Goal: Task Accomplishment & Management: Use online tool/utility

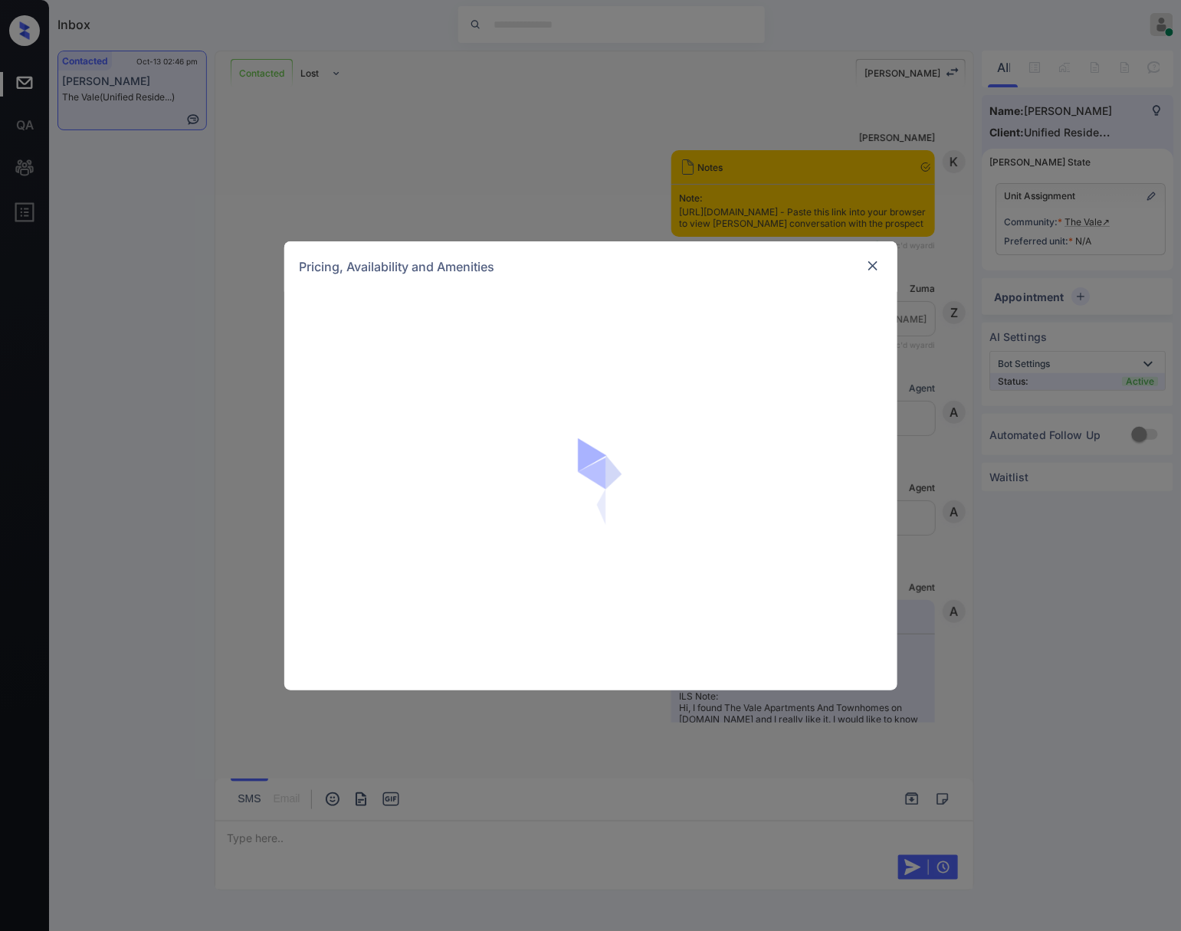
scroll to position [816, 0]
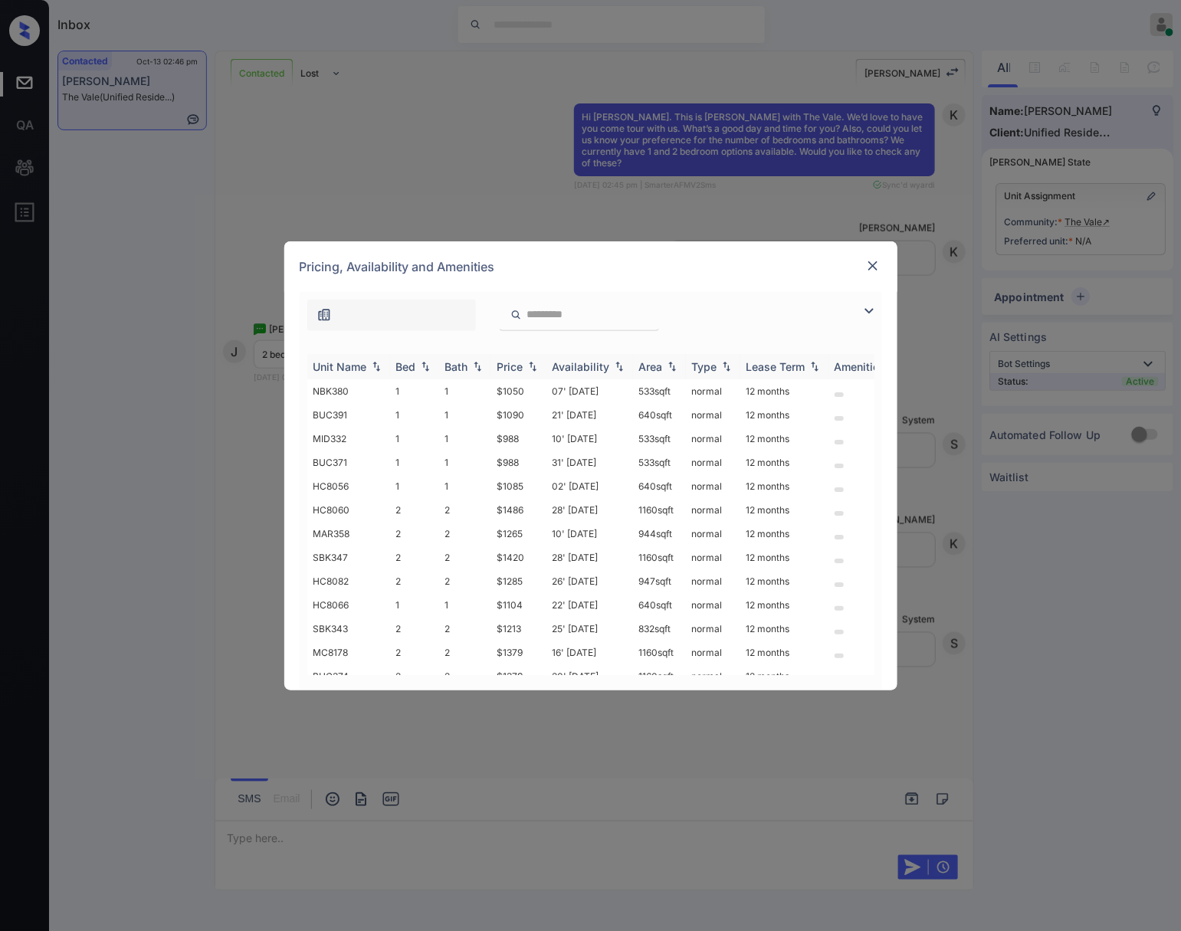
click at [530, 366] on img at bounding box center [532, 366] width 15 height 11
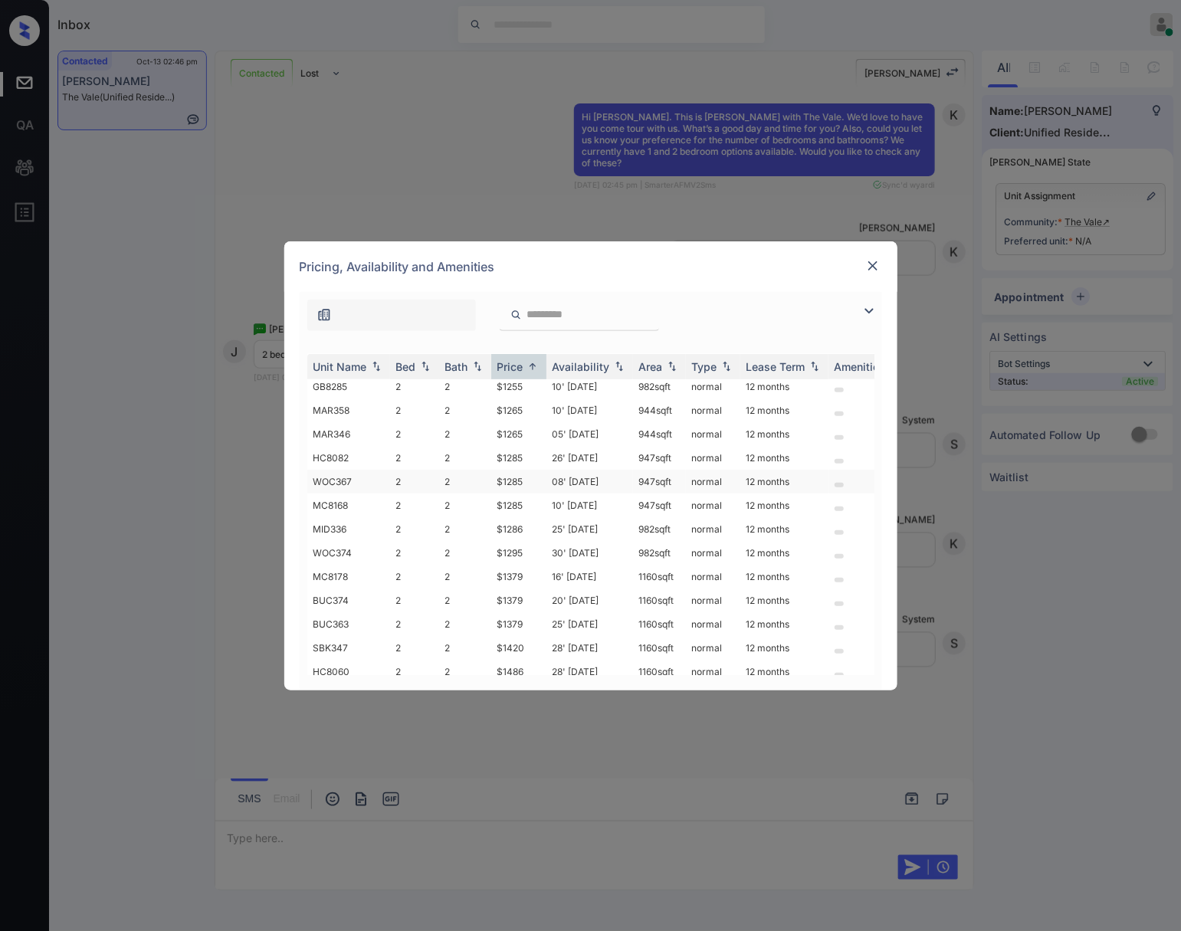
scroll to position [307, 0]
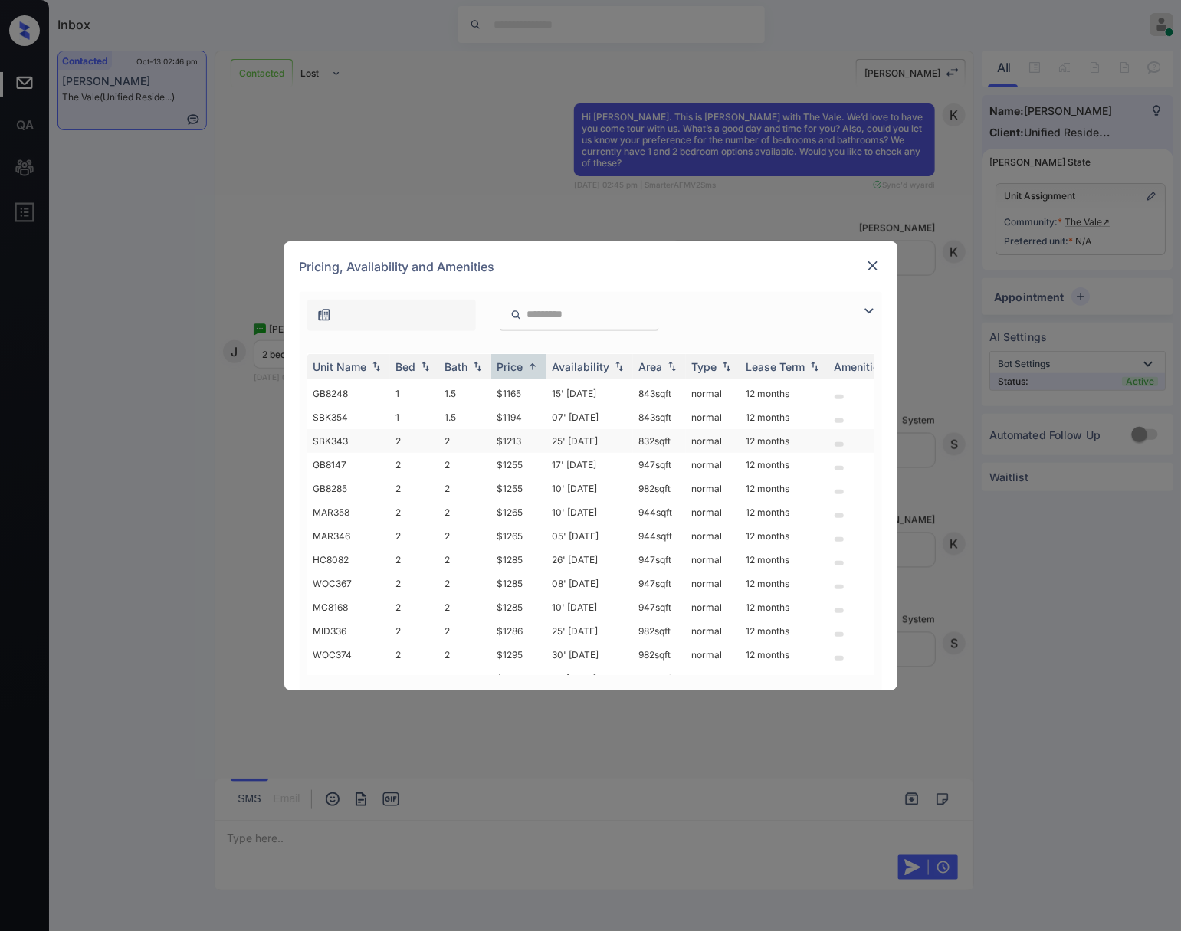
click at [520, 435] on td "$1213" at bounding box center [518, 441] width 55 height 24
click at [520, 464] on td "$1255" at bounding box center [518, 465] width 55 height 24
click at [520, 483] on td "$1255" at bounding box center [518, 489] width 55 height 24
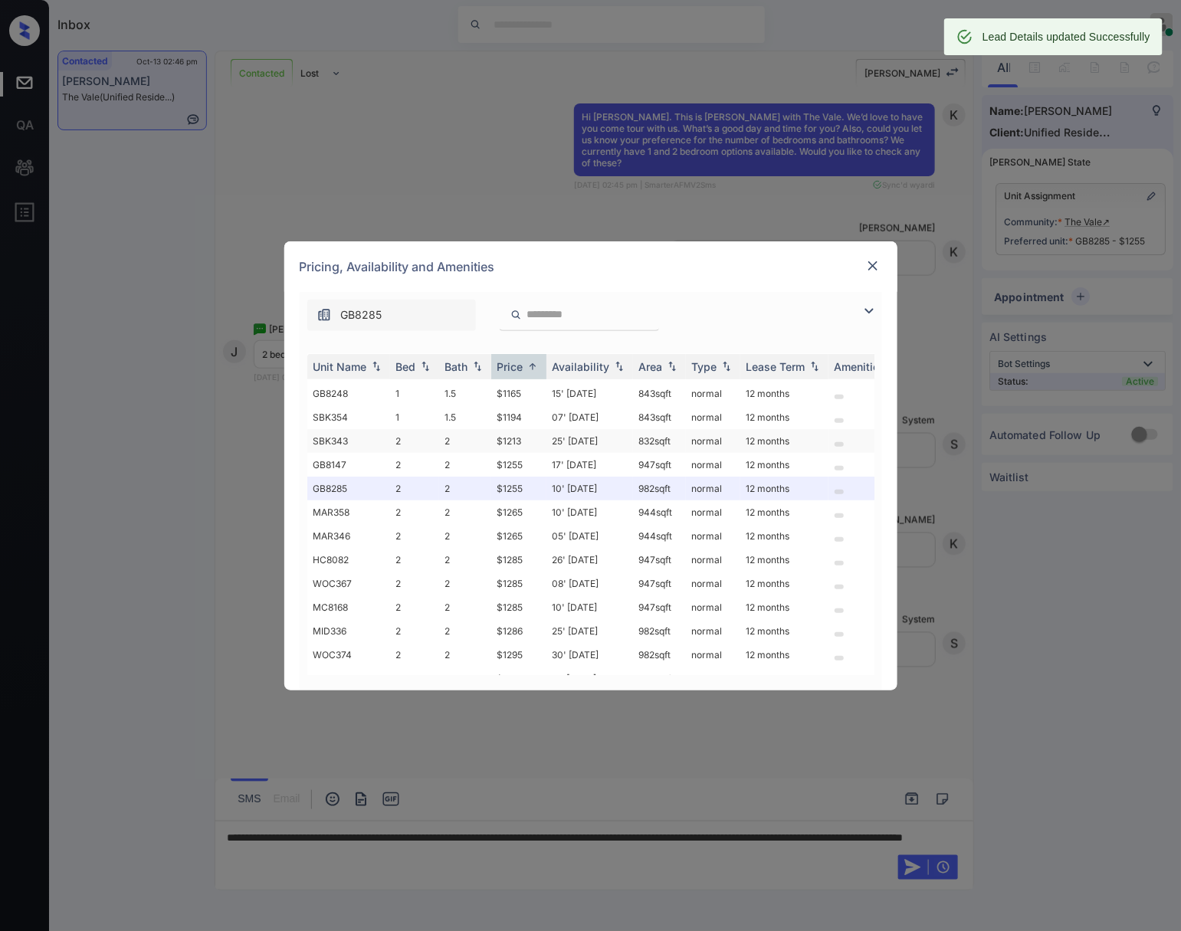
click at [511, 432] on td "$1213" at bounding box center [518, 441] width 55 height 24
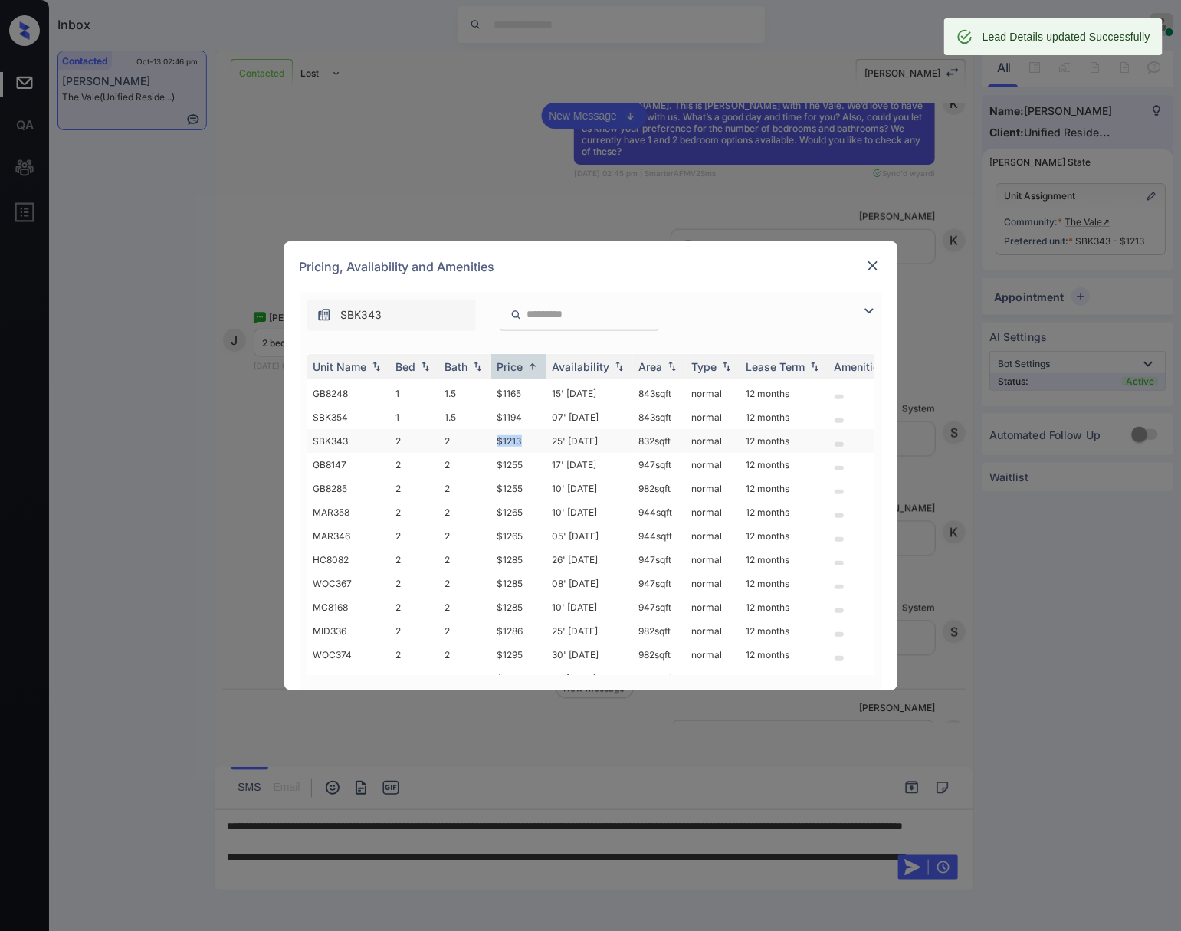
drag, startPoint x: 496, startPoint y: 432, endPoint x: 523, endPoint y: 432, distance: 27.6
click at [523, 432] on td "$1213" at bounding box center [518, 441] width 55 height 24
copy td "$1213"
click at [639, 432] on td "832 sqft" at bounding box center [659, 441] width 53 height 24
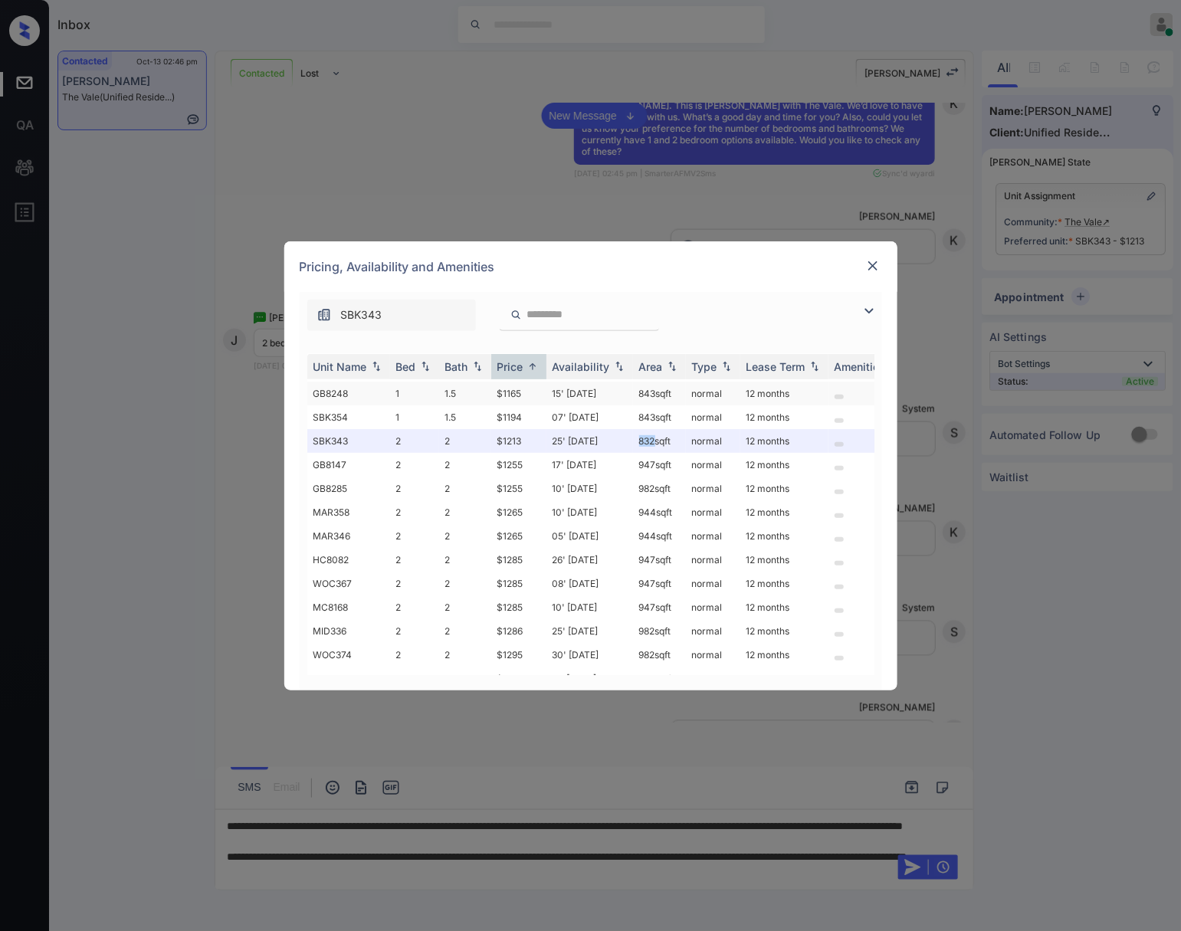
drag, startPoint x: 639, startPoint y: 432, endPoint x: 686, endPoint y: 392, distance: 61.4
click at [639, 431] on td "832 sqft" at bounding box center [659, 441] width 53 height 24
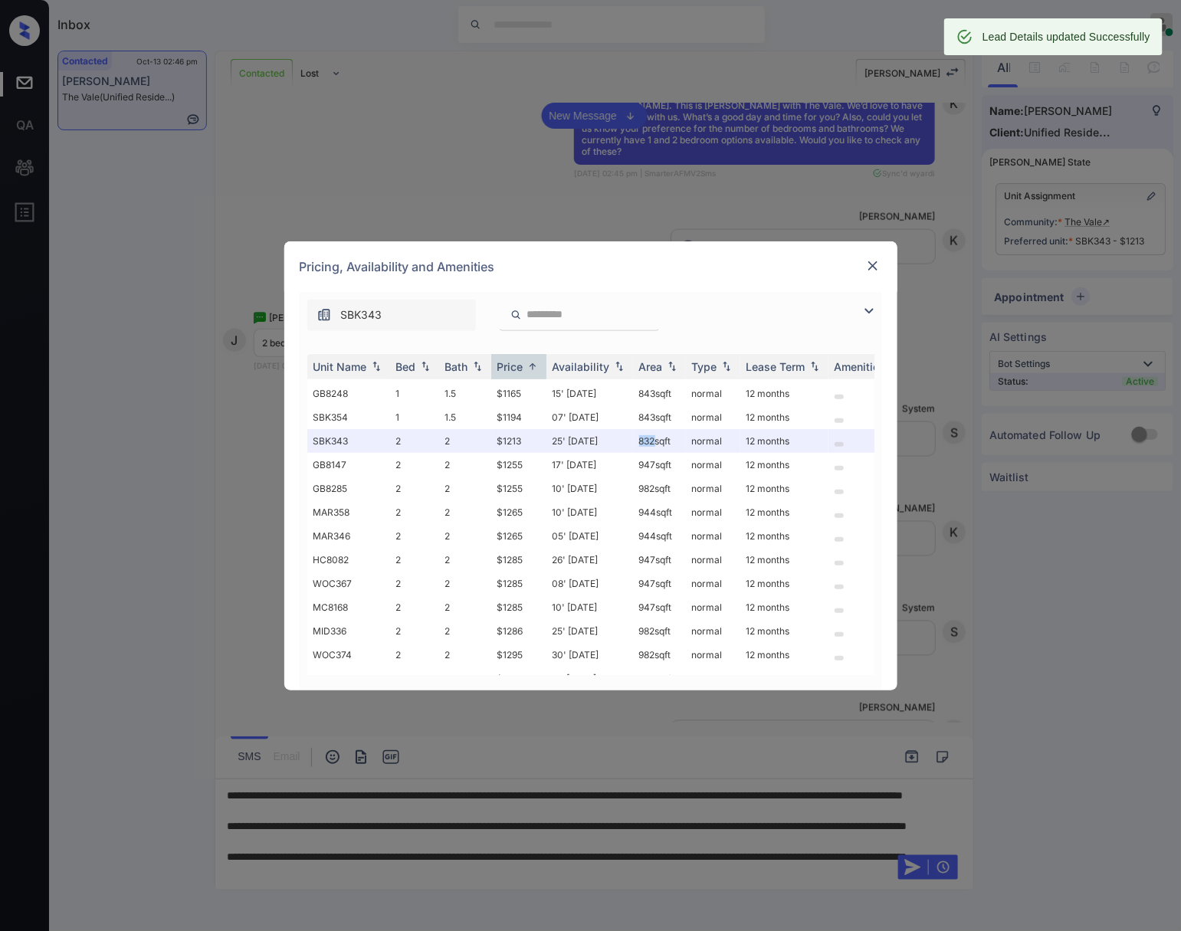
click at [871, 268] on img at bounding box center [872, 265] width 15 height 15
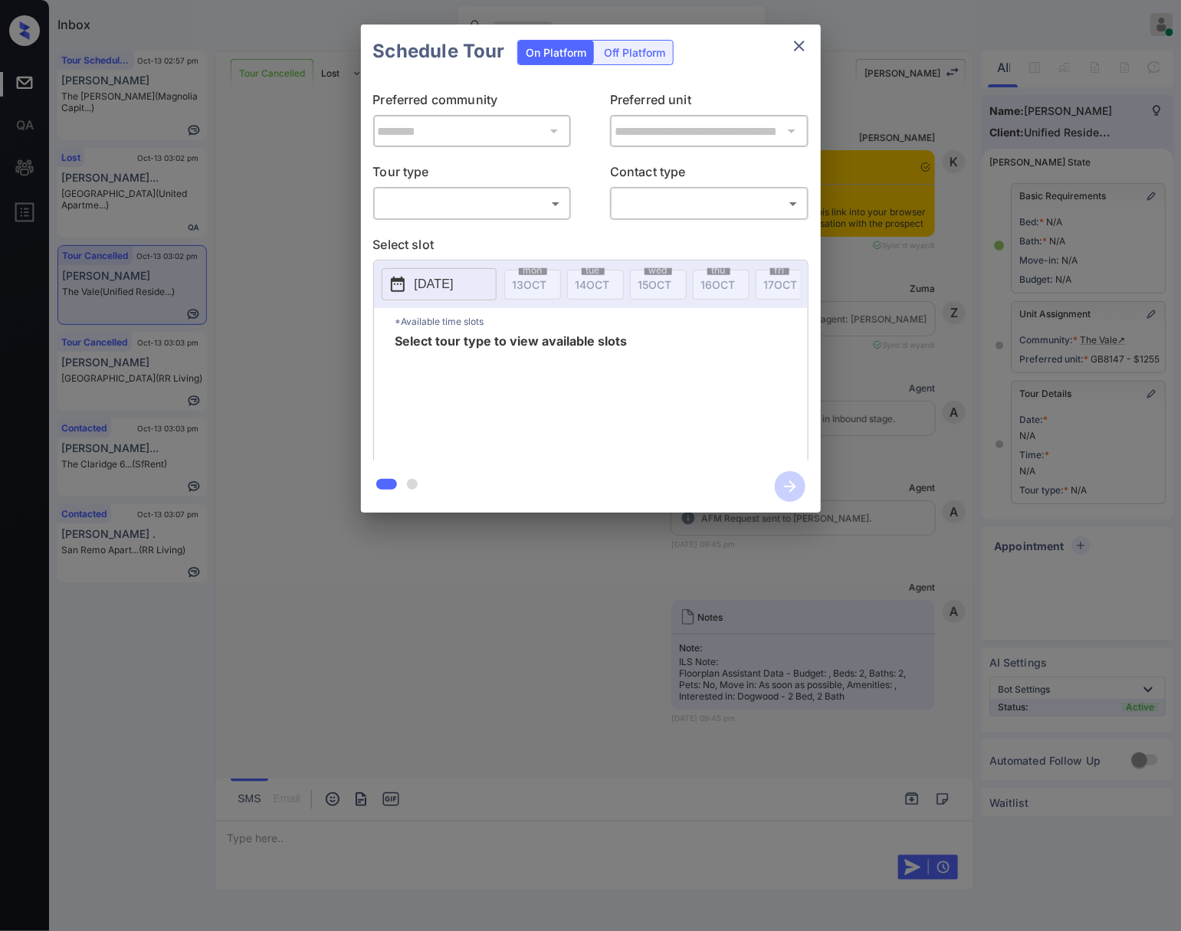
scroll to position [12361, 0]
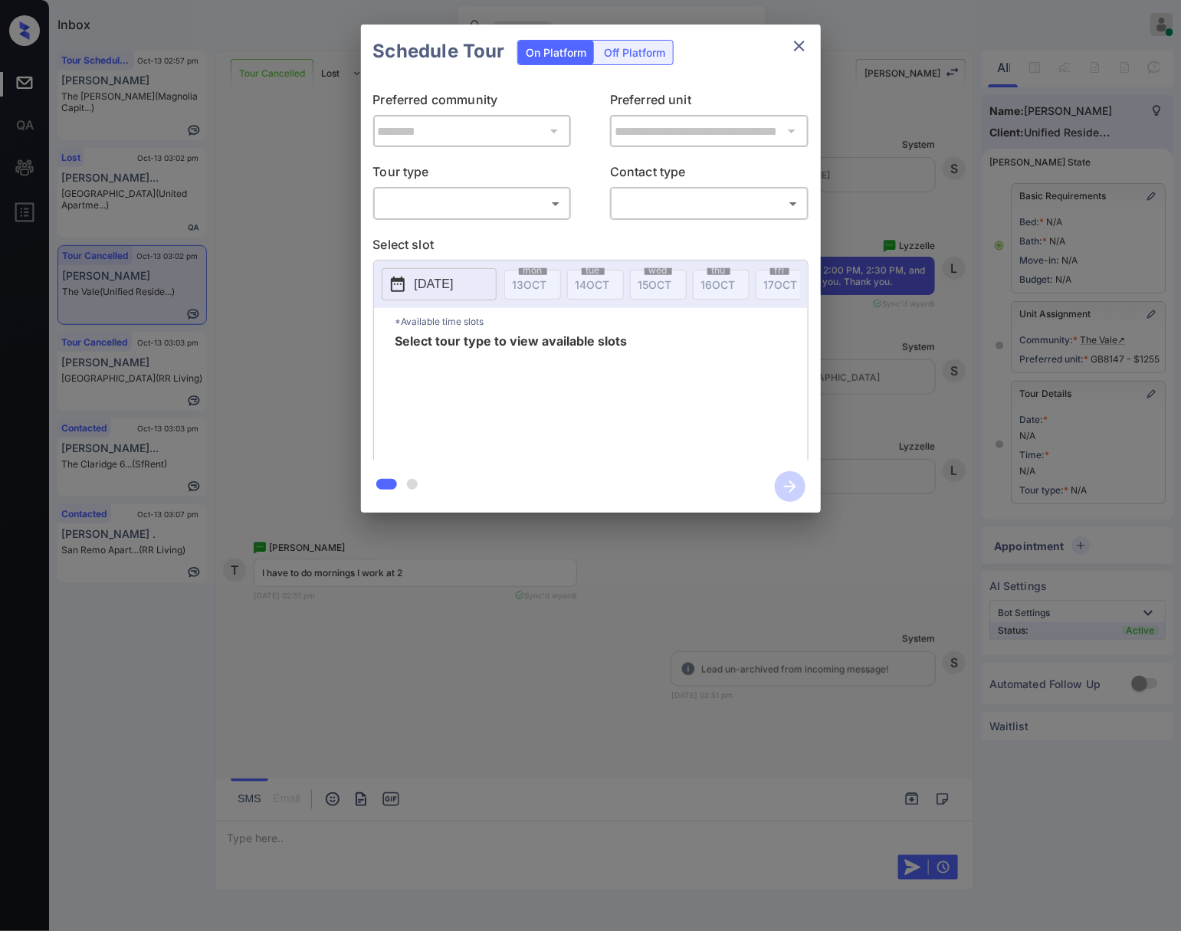
click at [494, 211] on body "Inbox [PERSON_NAME] Online Set yourself offline Set yourself on break Profile S…" at bounding box center [590, 465] width 1181 height 931
drag, startPoint x: 500, startPoint y: 236, endPoint x: 547, endPoint y: 225, distance: 48.7
click at [503, 237] on li "In Person" at bounding box center [472, 239] width 189 height 28
type input "********"
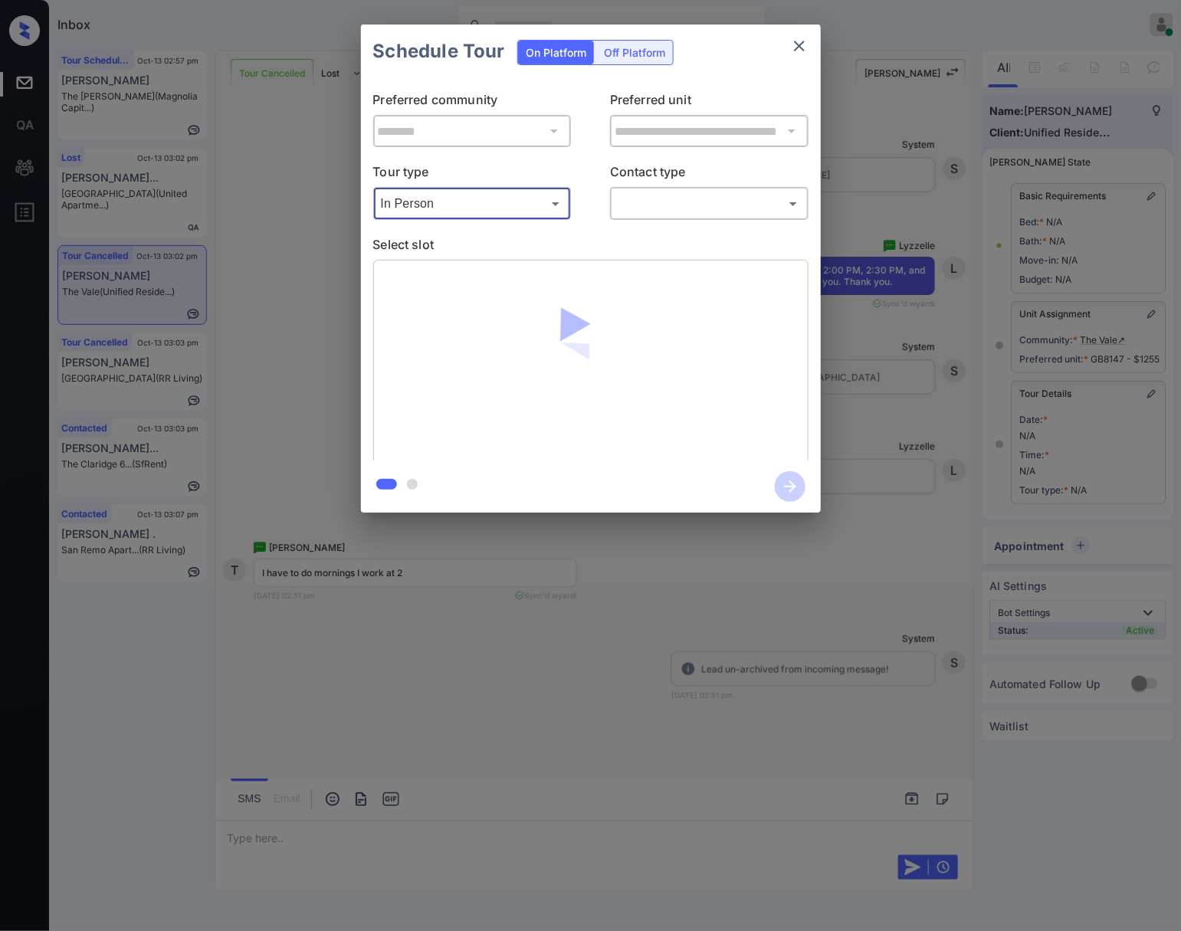
click at [700, 209] on body "Inbox [PERSON_NAME] Online Set yourself offline Set yourself on break Profile S…" at bounding box center [590, 465] width 1181 height 931
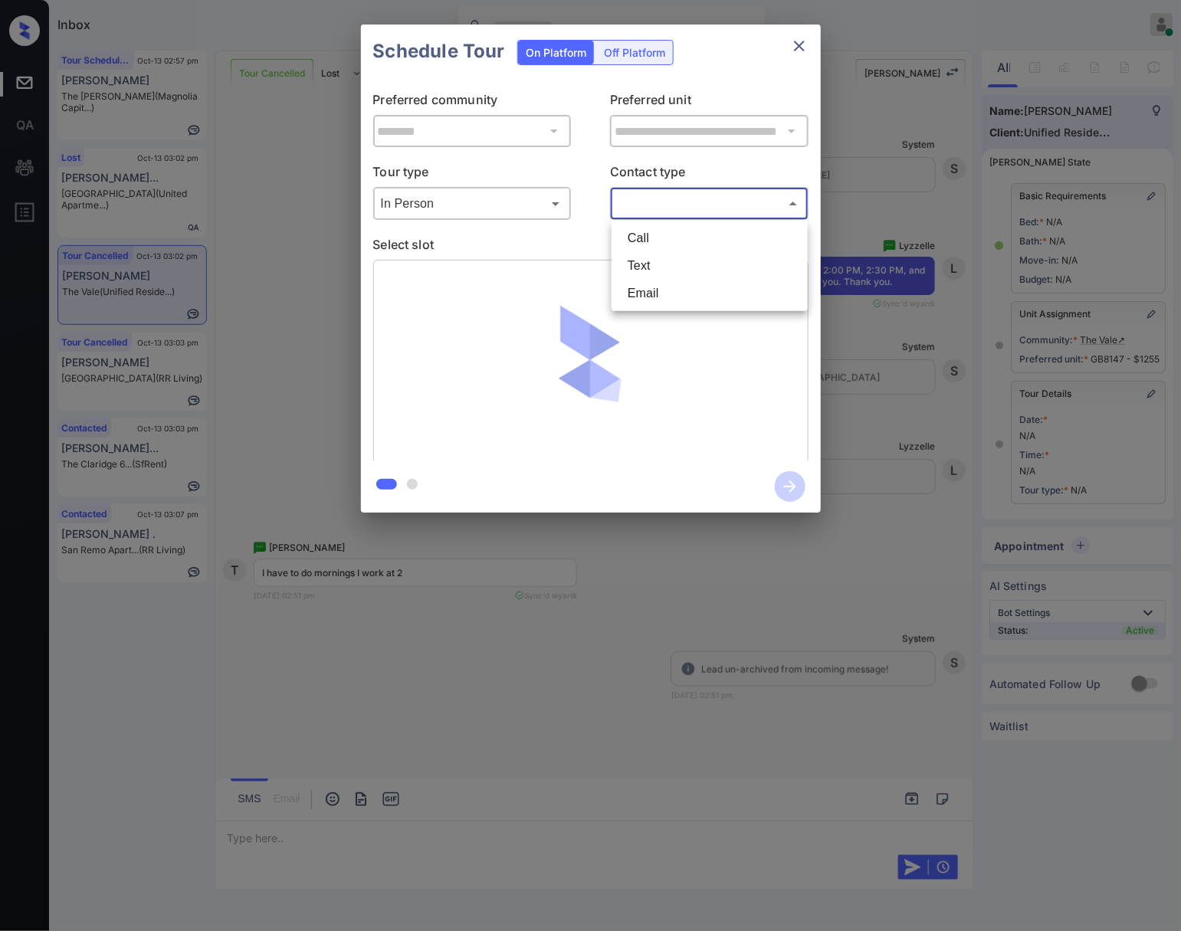
click at [669, 277] on li "Text" at bounding box center [709, 266] width 189 height 28
type input "****"
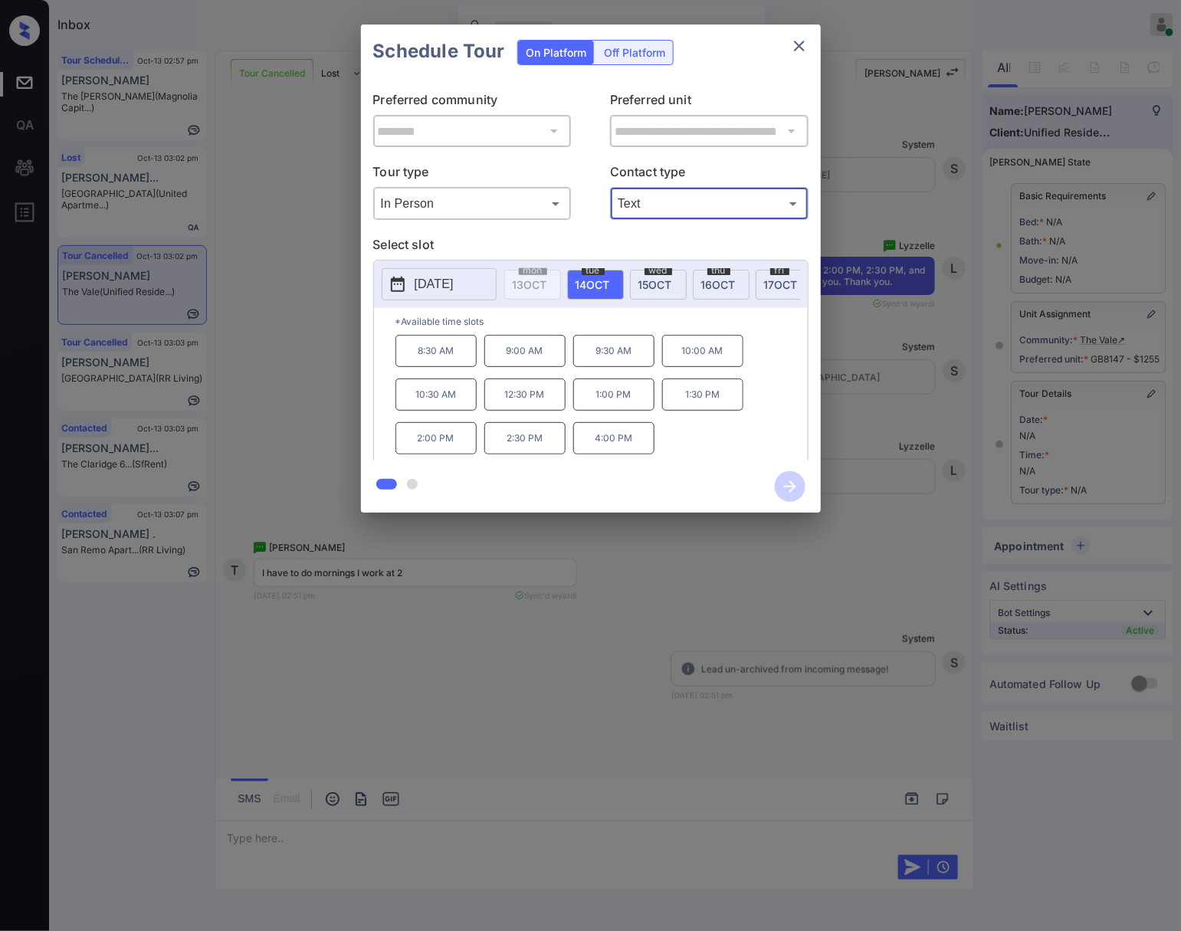
click at [491, 658] on div at bounding box center [590, 465] width 1181 height 931
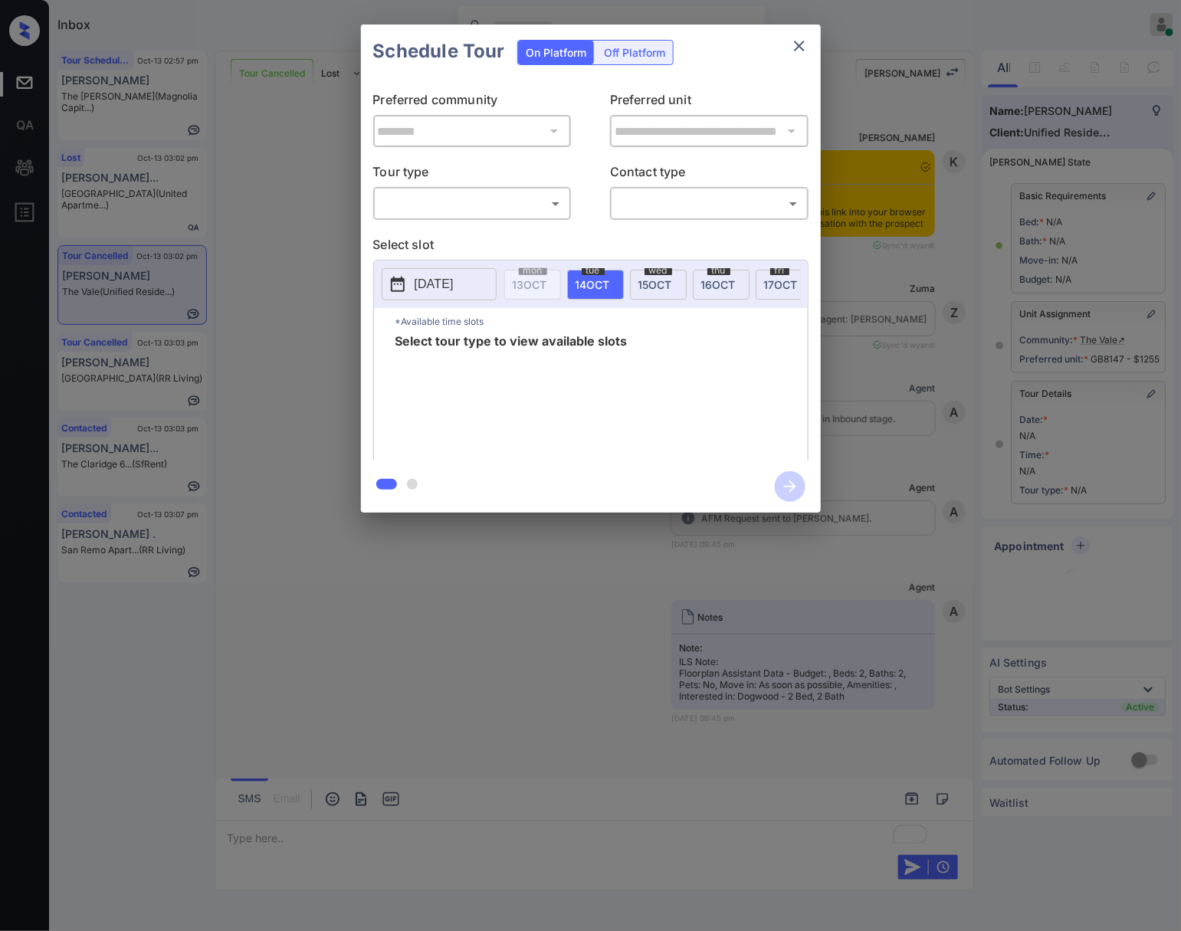
scroll to position [13281, 0]
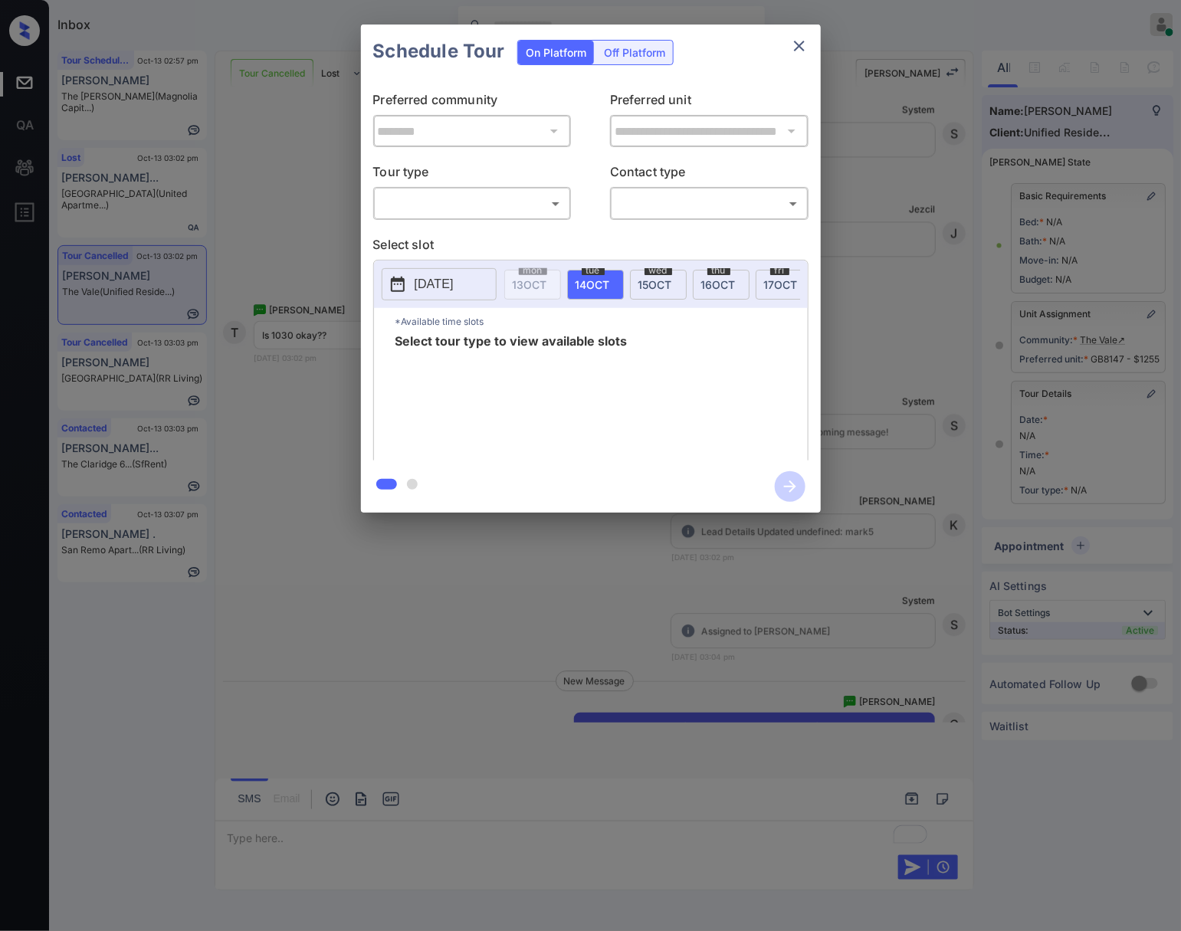
click at [451, 205] on body "Inbox [PERSON_NAME] Online Set yourself offline Set yourself on break Profile S…" at bounding box center [590, 465] width 1181 height 931
click at [457, 233] on li "In Person" at bounding box center [472, 239] width 189 height 28
type input "********"
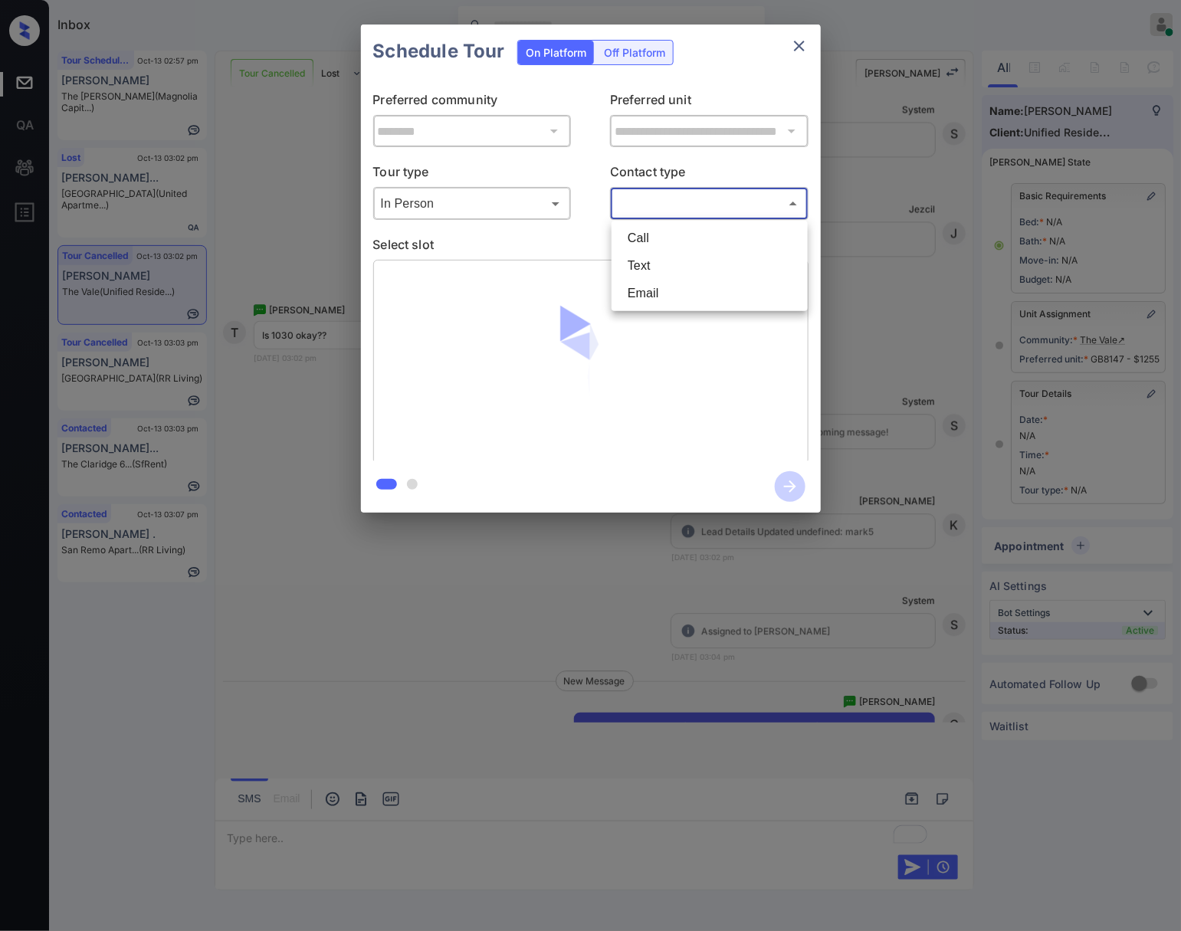
click at [694, 202] on body "Inbox [PERSON_NAME] Online Set yourself offline Set yourself on break Profile S…" at bounding box center [590, 465] width 1181 height 931
click at [684, 265] on li "Text" at bounding box center [709, 266] width 189 height 28
type input "****"
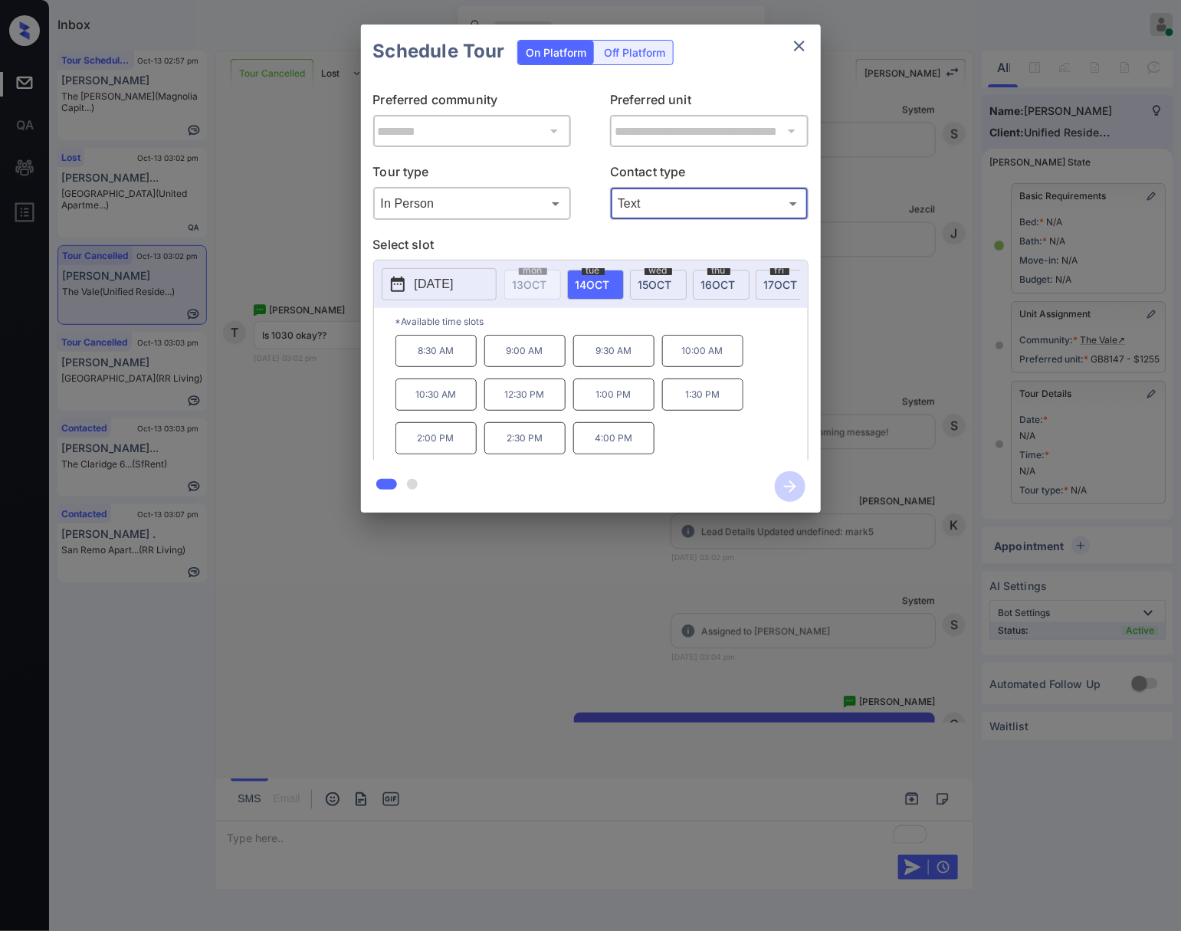
click at [417, 411] on p "10:30 AM" at bounding box center [435, 395] width 81 height 32
click at [789, 489] on icon "button" at bounding box center [790, 486] width 31 height 31
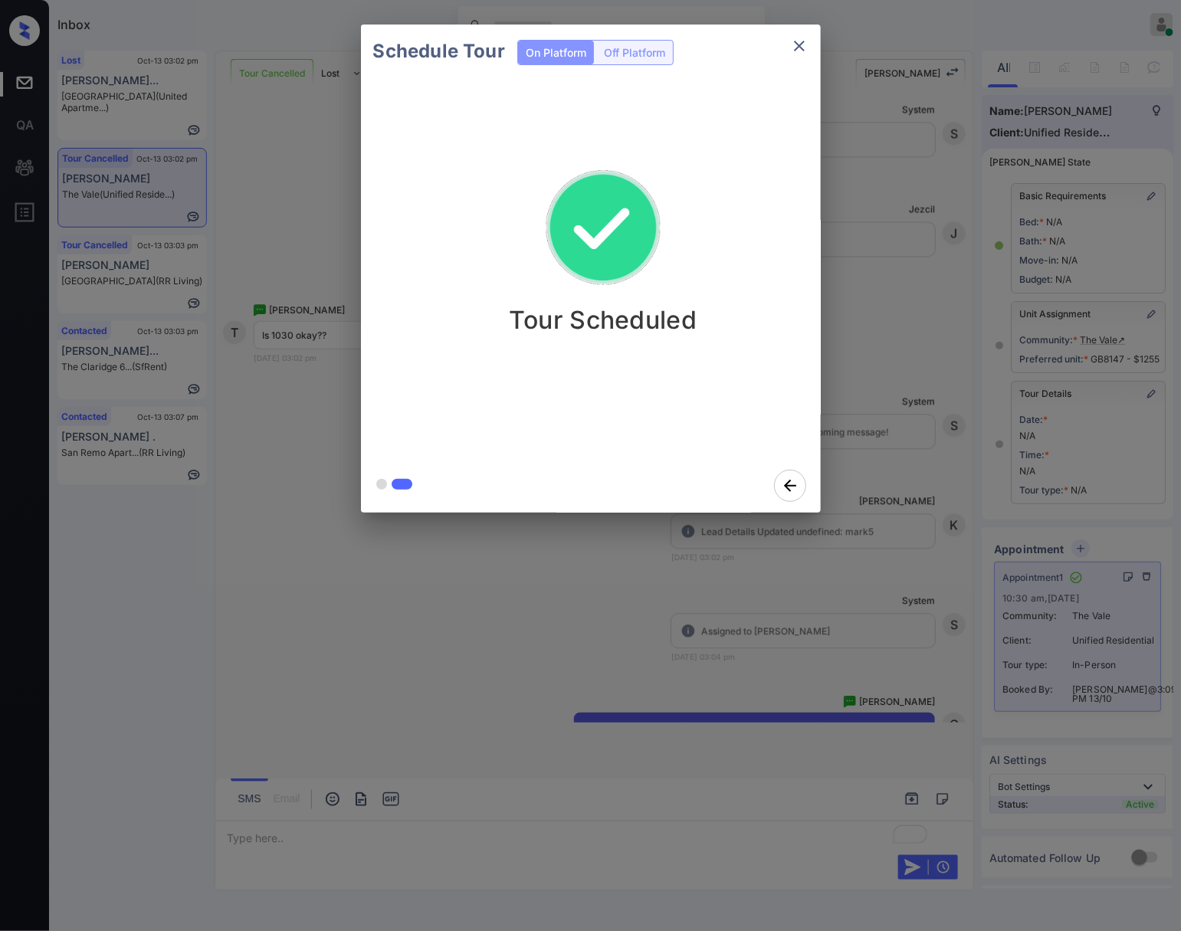
click at [911, 330] on div "Schedule Tour On Platform Off Platform Tour Scheduled" at bounding box center [590, 268] width 1181 height 537
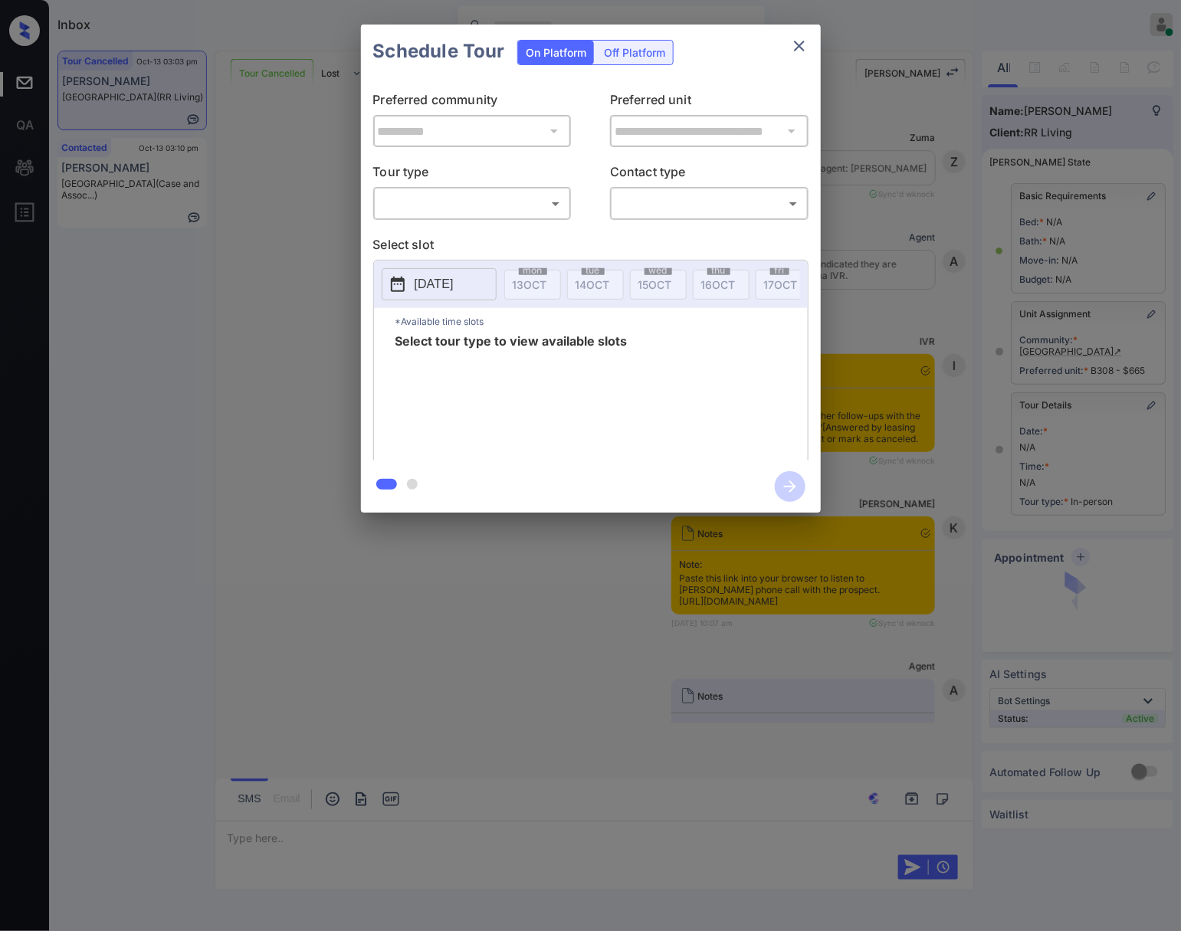
scroll to position [30642, 0]
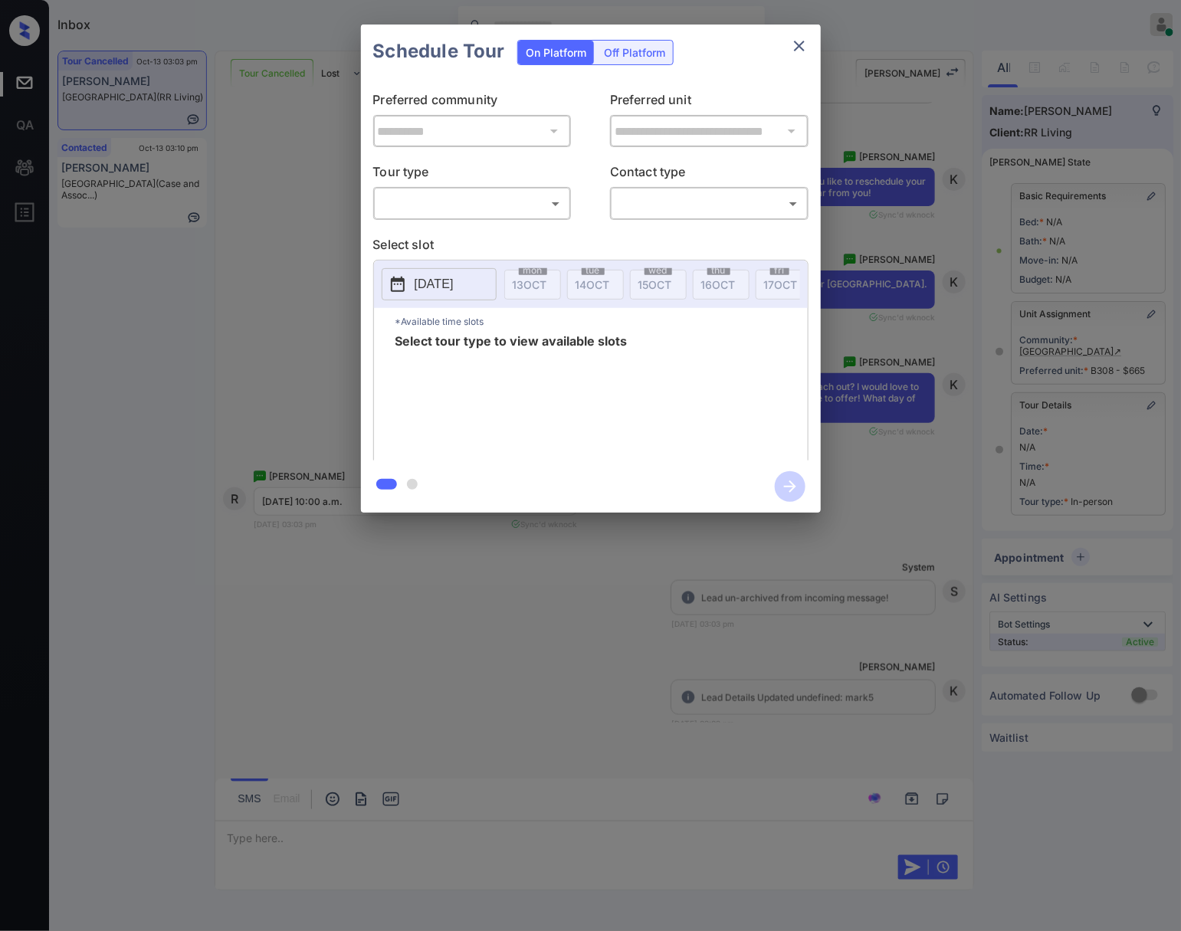
click at [473, 201] on body "Inbox Caroline Dacanay Online Set yourself offline Set yourself on break Profil…" at bounding box center [590, 465] width 1181 height 931
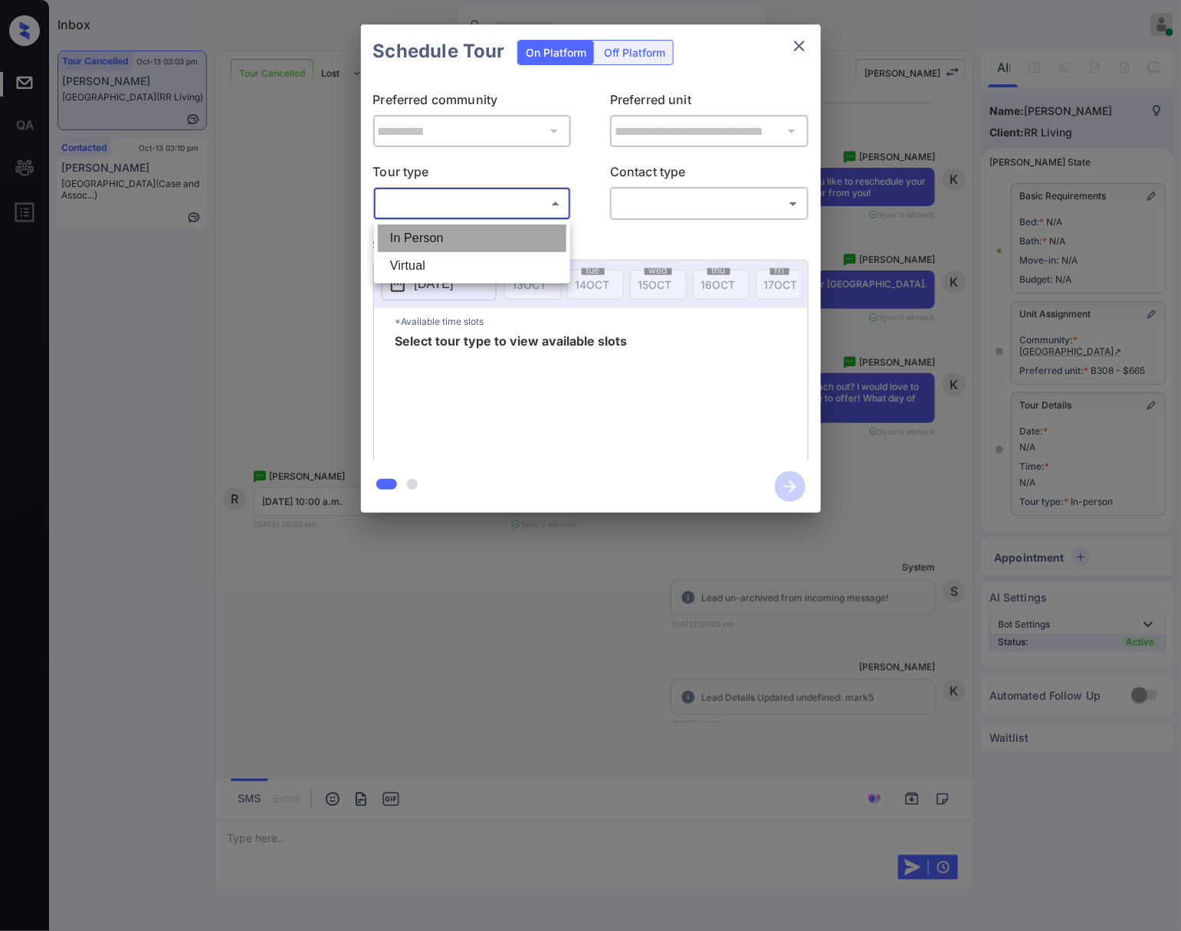
drag, startPoint x: 464, startPoint y: 238, endPoint x: 669, endPoint y: 208, distance: 207.5
click at [464, 238] on li "In Person" at bounding box center [472, 239] width 189 height 28
type input "********"
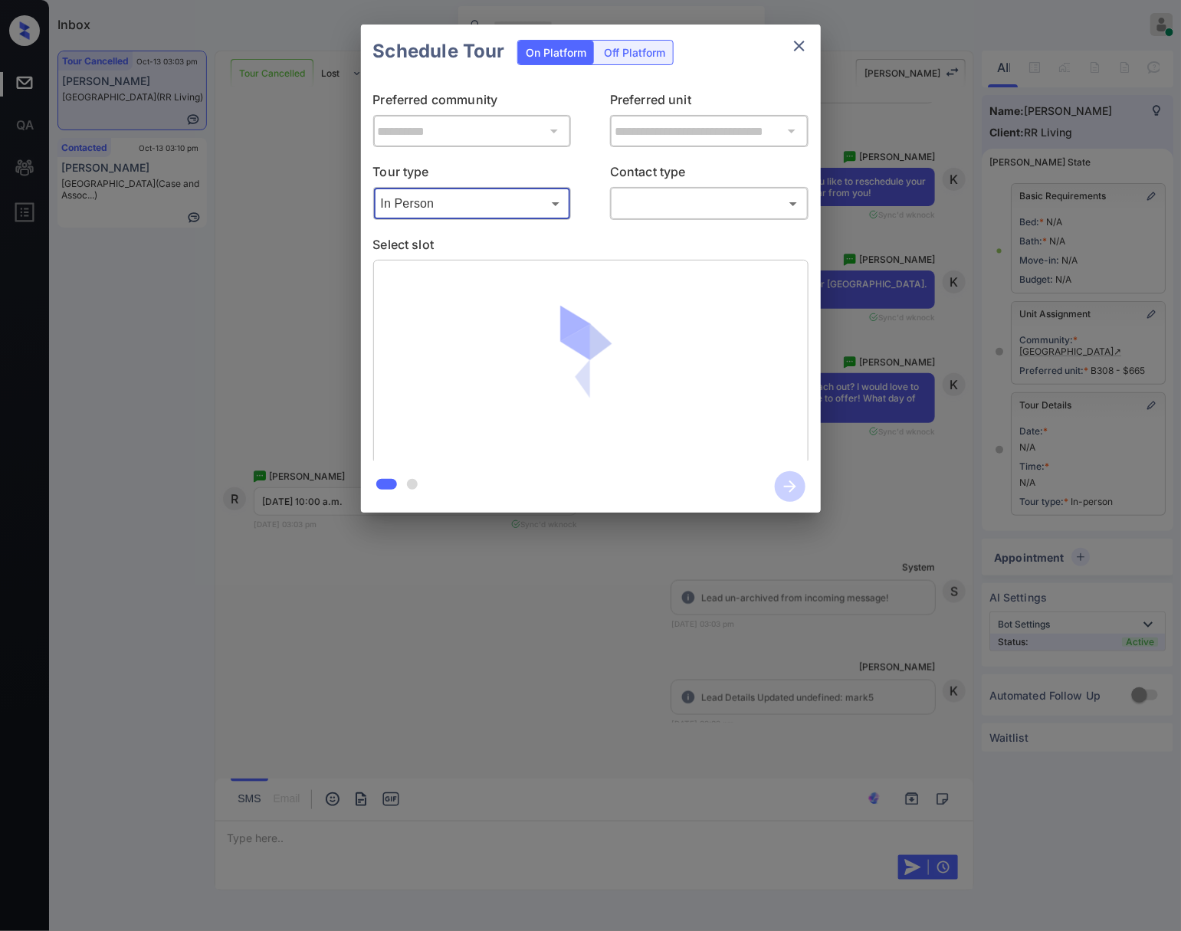
click at [669, 208] on body "Inbox Caroline Dacanay Online Set yourself offline Set yourself on break Profil…" at bounding box center [590, 465] width 1181 height 931
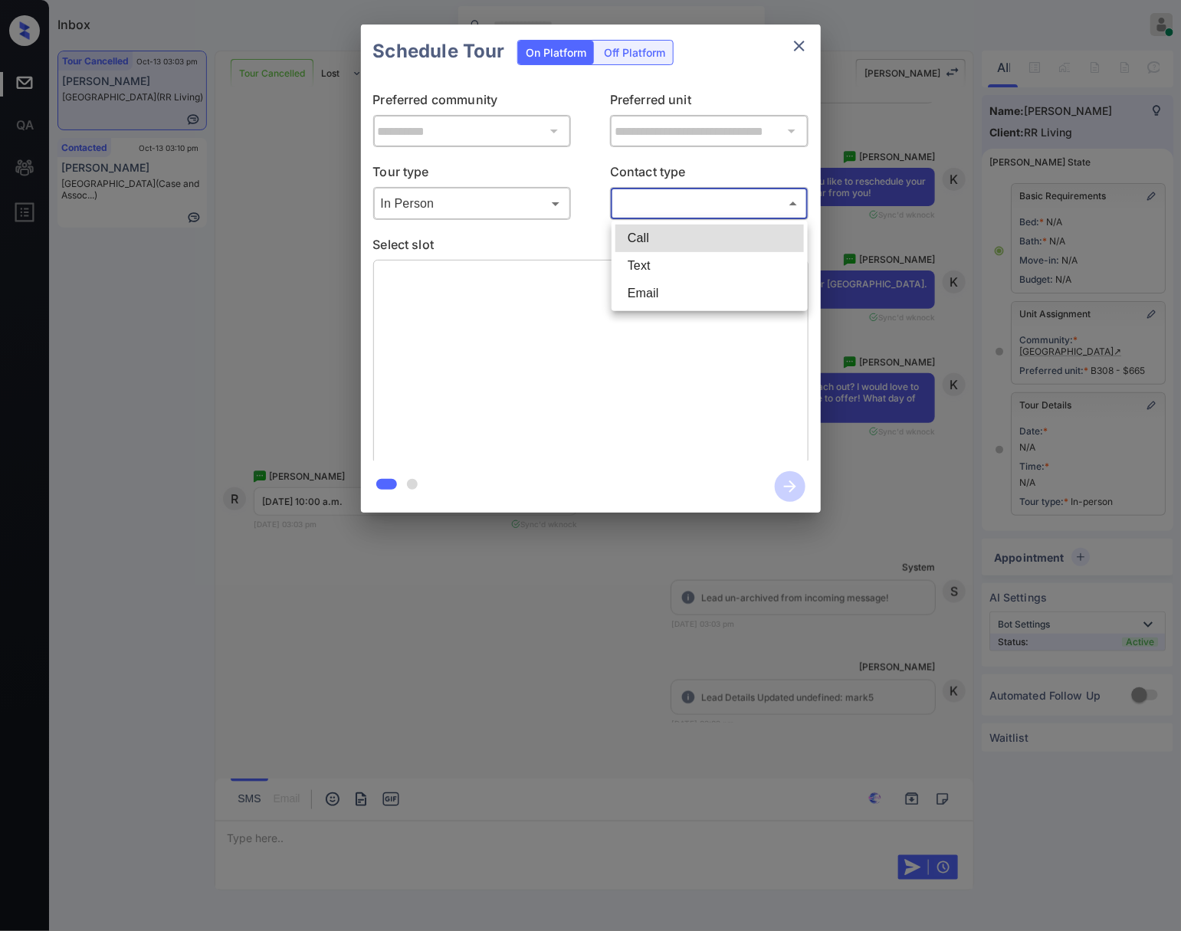
drag, startPoint x: 669, startPoint y: 248, endPoint x: 671, endPoint y: 258, distance: 9.5
click at [671, 258] on ul "Call Text Email" at bounding box center [710, 266] width 196 height 90
click at [671, 258] on li "Text" at bounding box center [709, 266] width 189 height 28
type input "****"
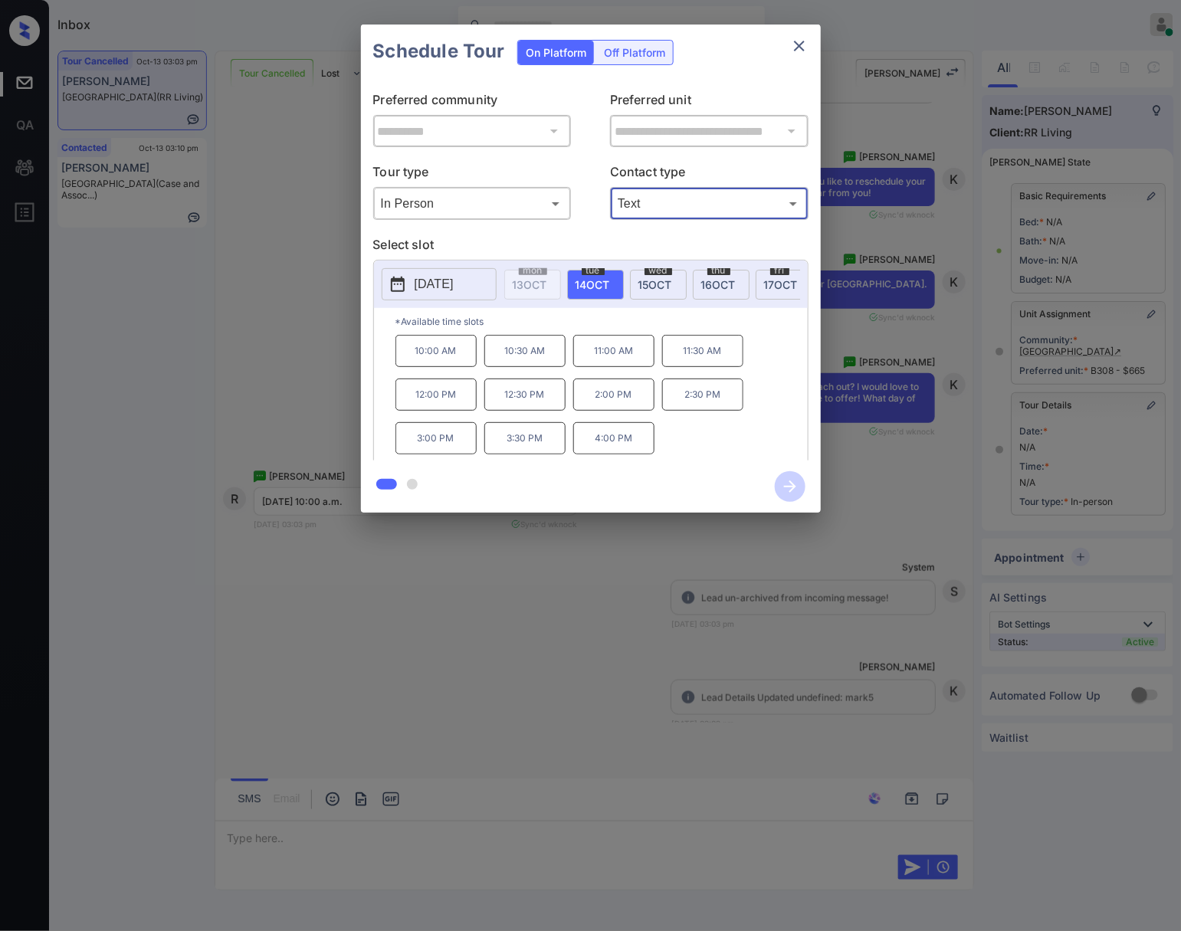
click at [708, 287] on span "16 OCT" at bounding box center [718, 284] width 34 height 13
click at [845, 484] on div "**********" at bounding box center [590, 268] width 1181 height 537
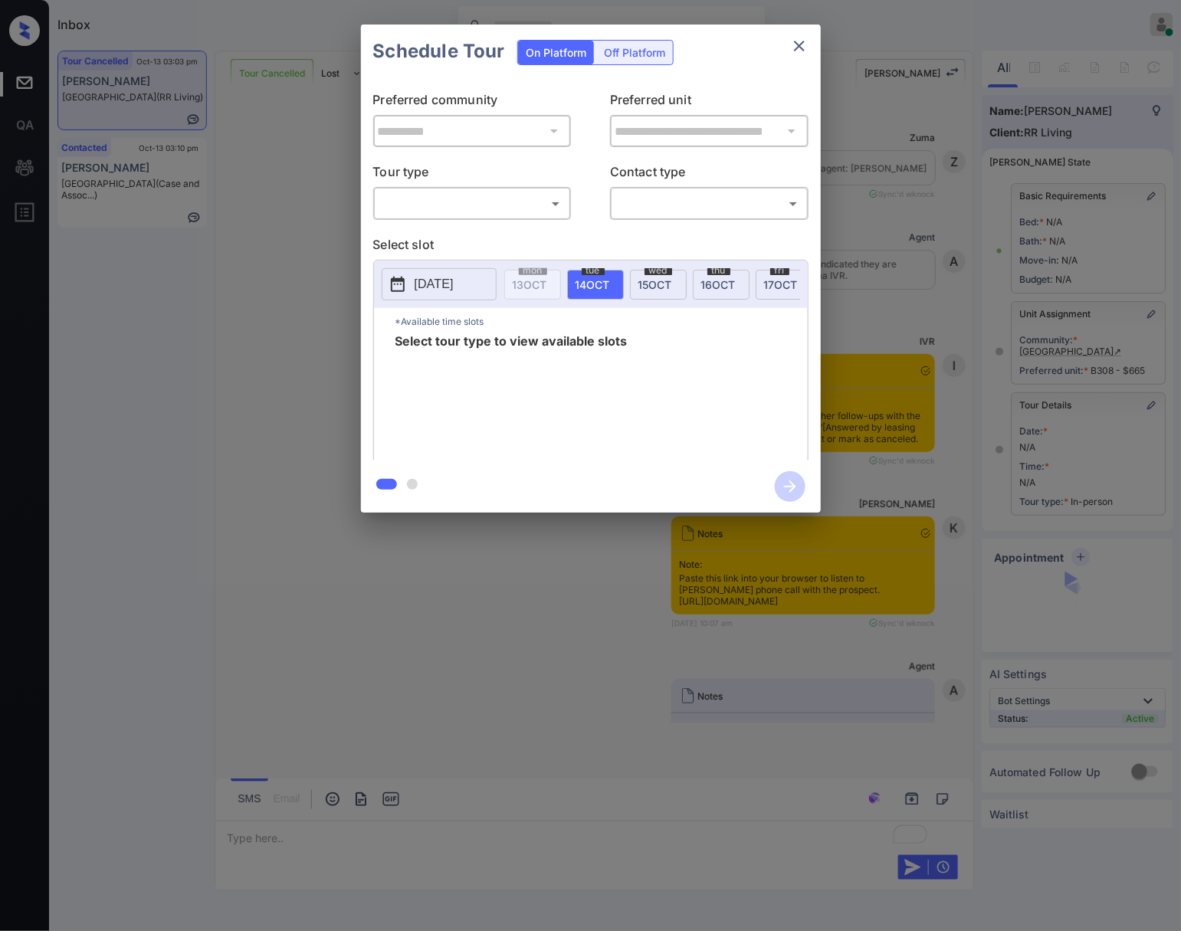
scroll to position [30642, 0]
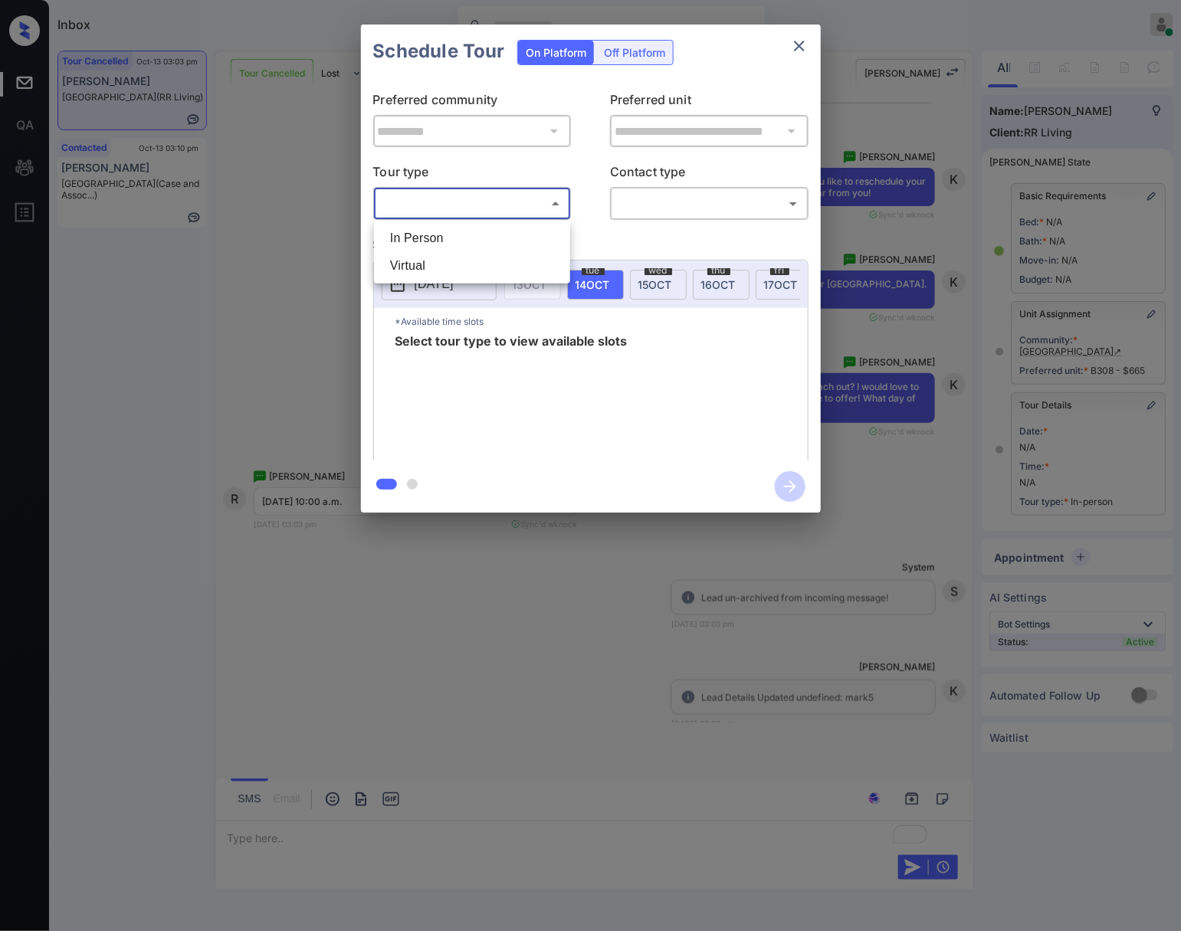
click at [517, 207] on body "Inbox [PERSON_NAME] Online Set yourself offline Set yourself on break Profile S…" at bounding box center [590, 465] width 1181 height 931
click at [520, 243] on li "In Person" at bounding box center [472, 239] width 189 height 28
type input "********"
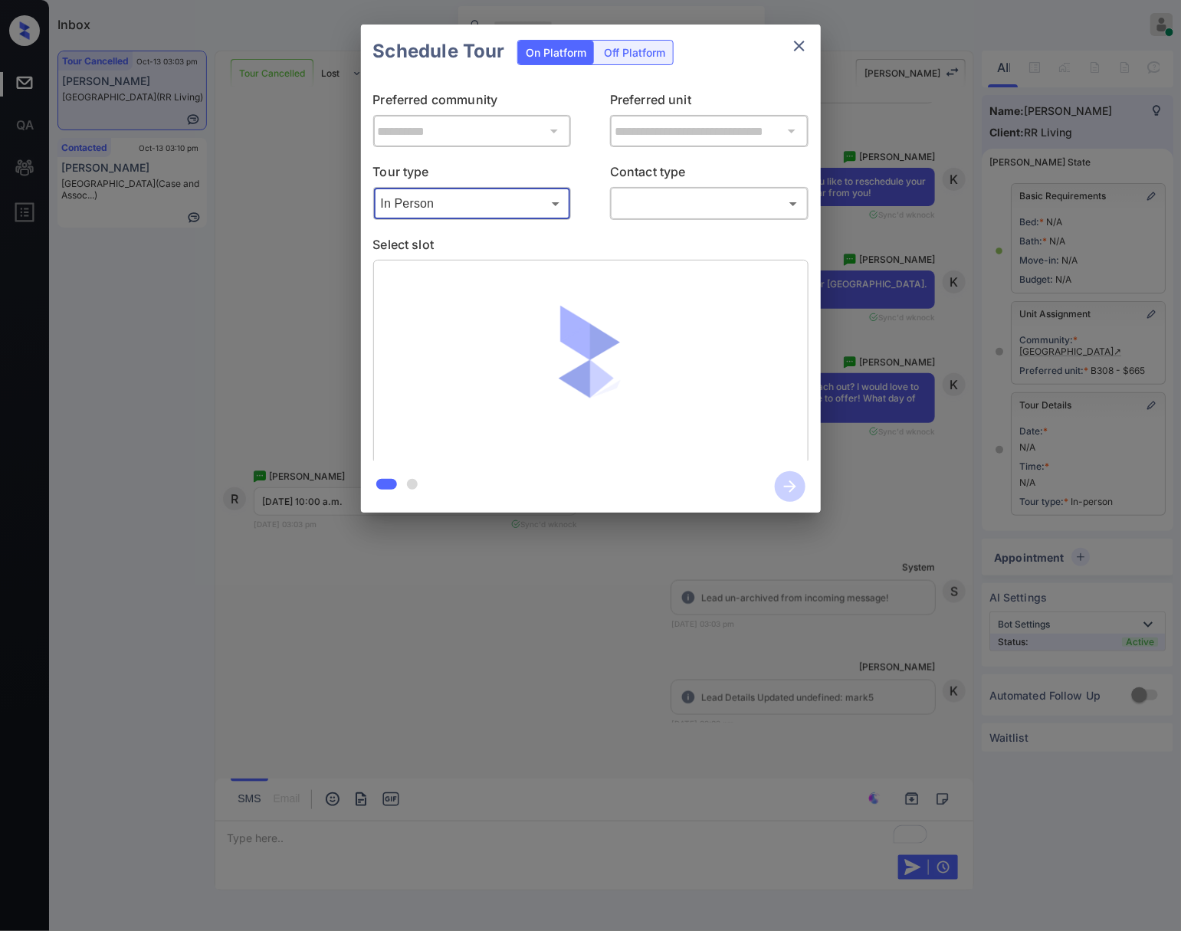
click at [693, 209] on body "Inbox [PERSON_NAME] Online Set yourself offline Set yourself on break Profile S…" at bounding box center [590, 465] width 1181 height 931
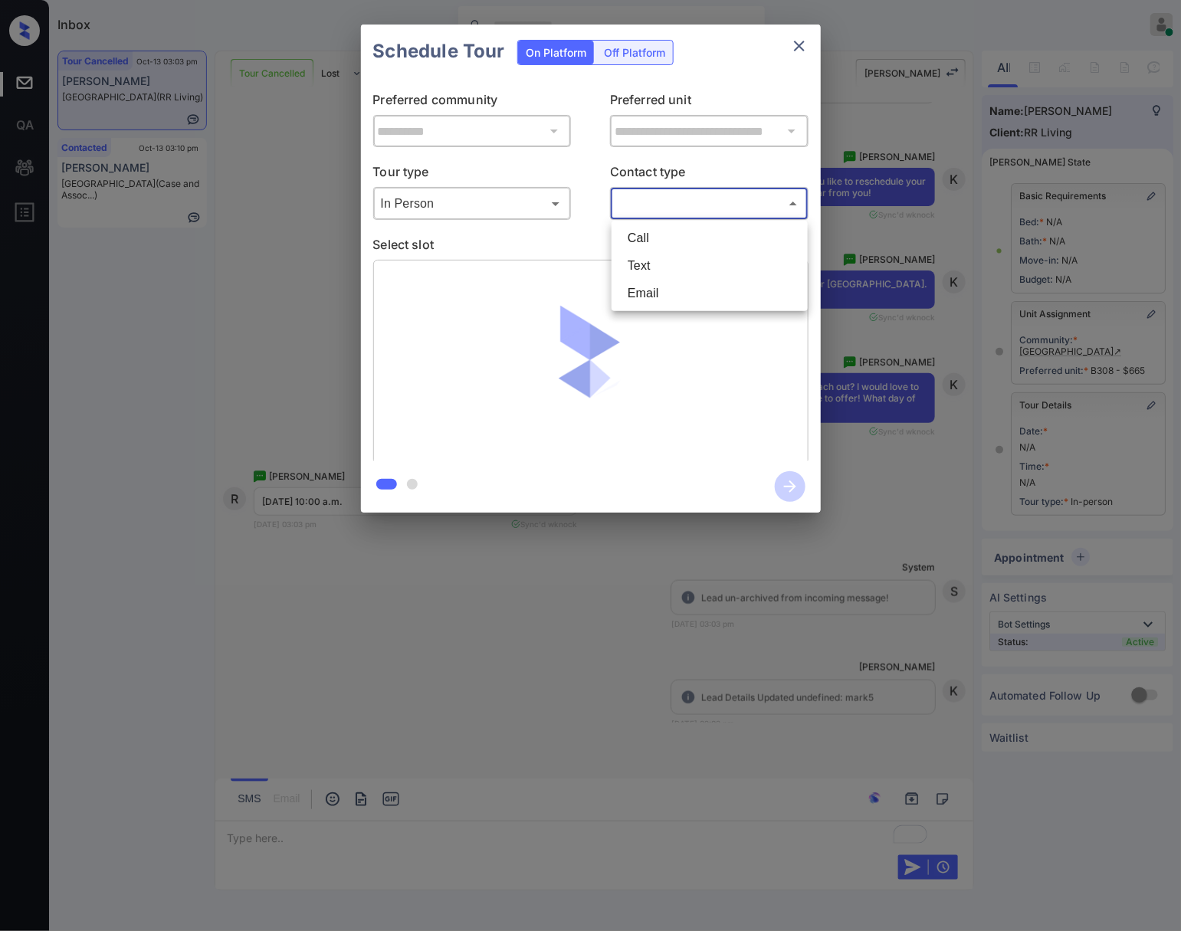
click at [662, 272] on li "Text" at bounding box center [709, 266] width 189 height 28
type input "****"
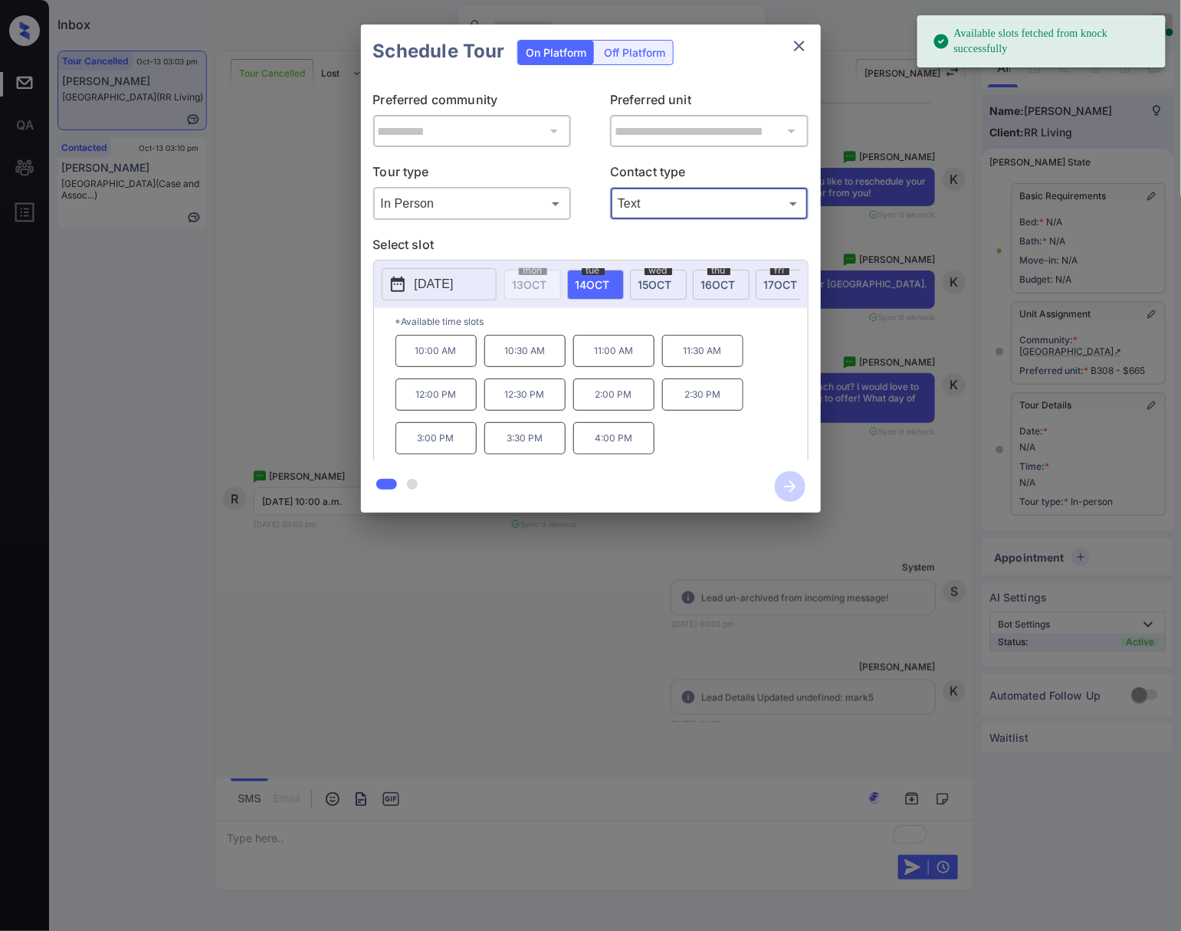
click at [454, 277] on p "[DATE]" at bounding box center [434, 284] width 39 height 18
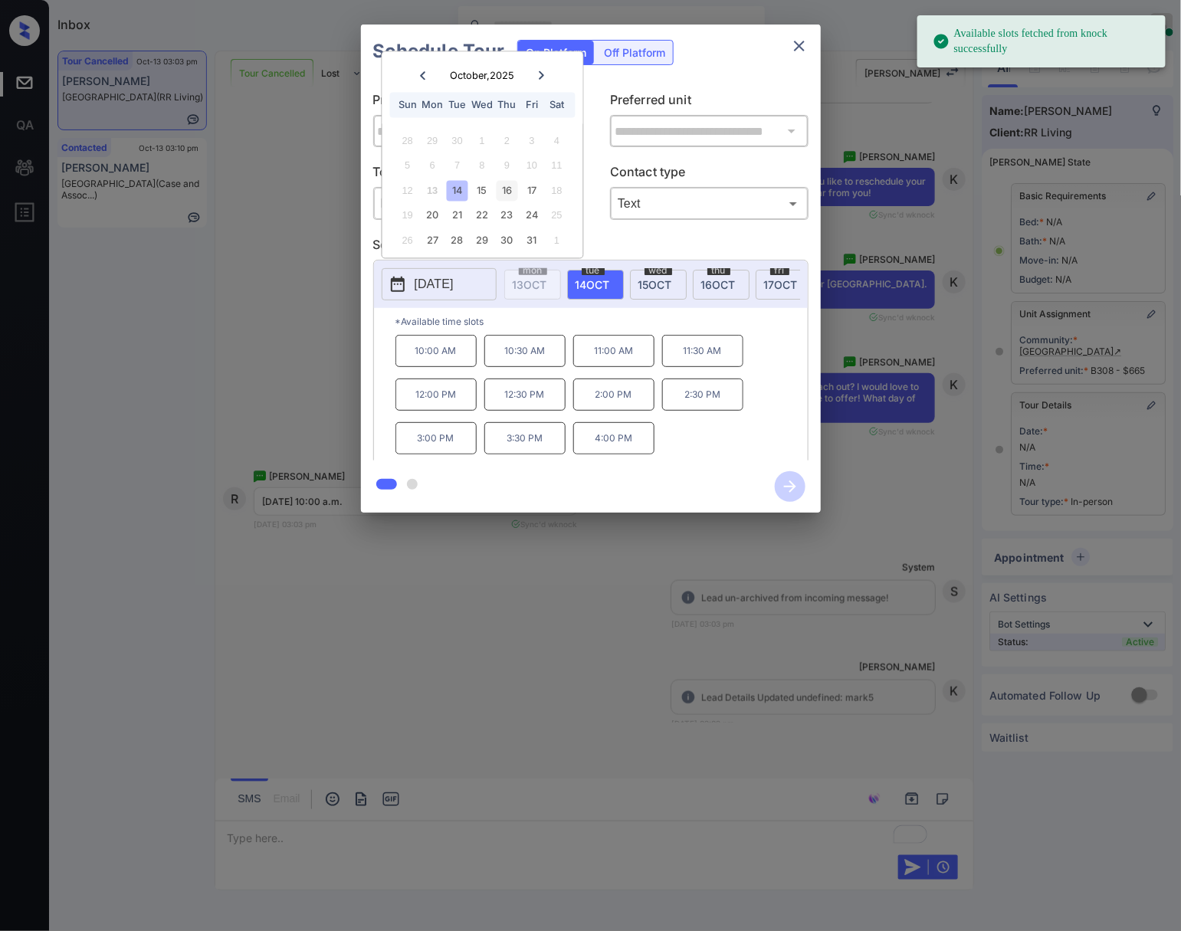
click at [509, 188] on div "16" at bounding box center [507, 190] width 21 height 21
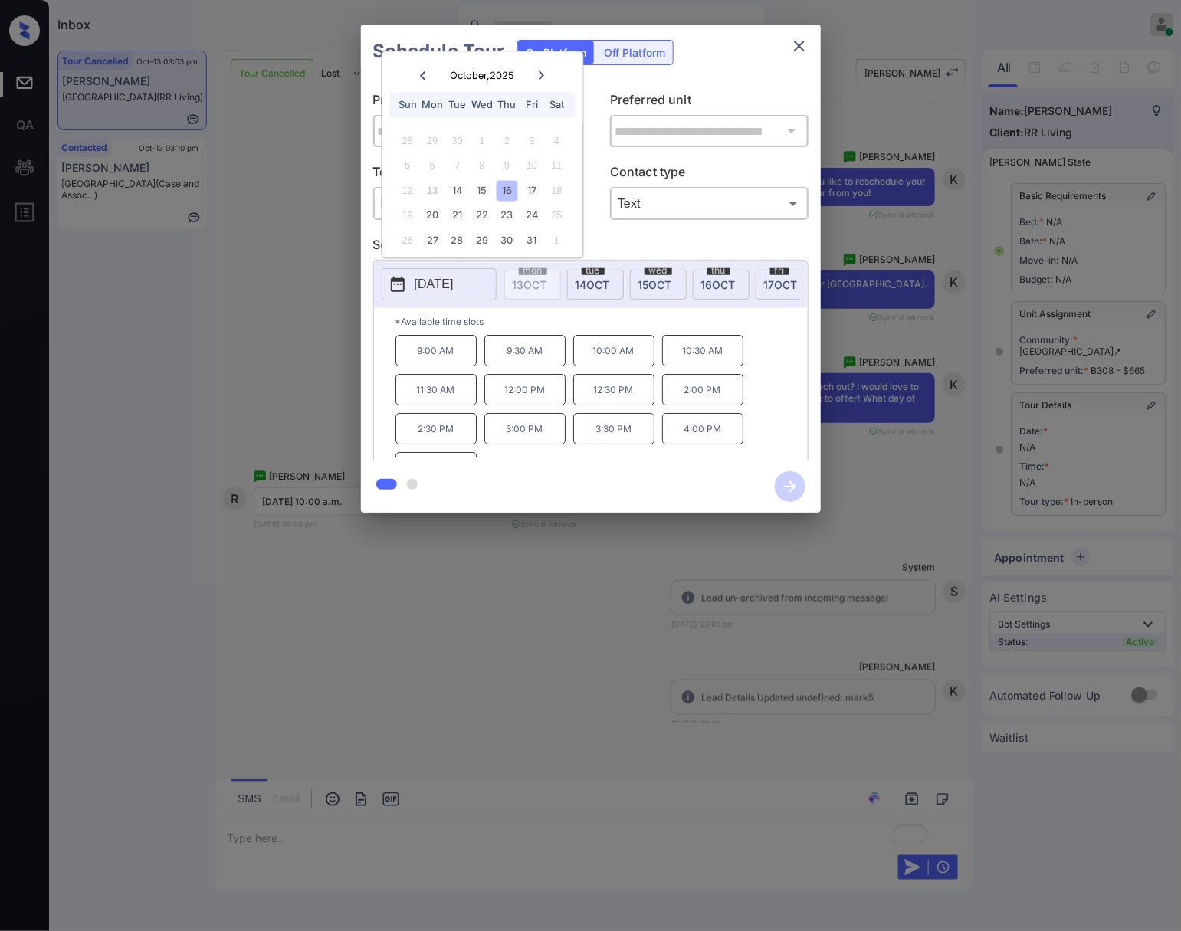
click at [609, 366] on p "10:00 AM" at bounding box center [613, 350] width 81 height 31
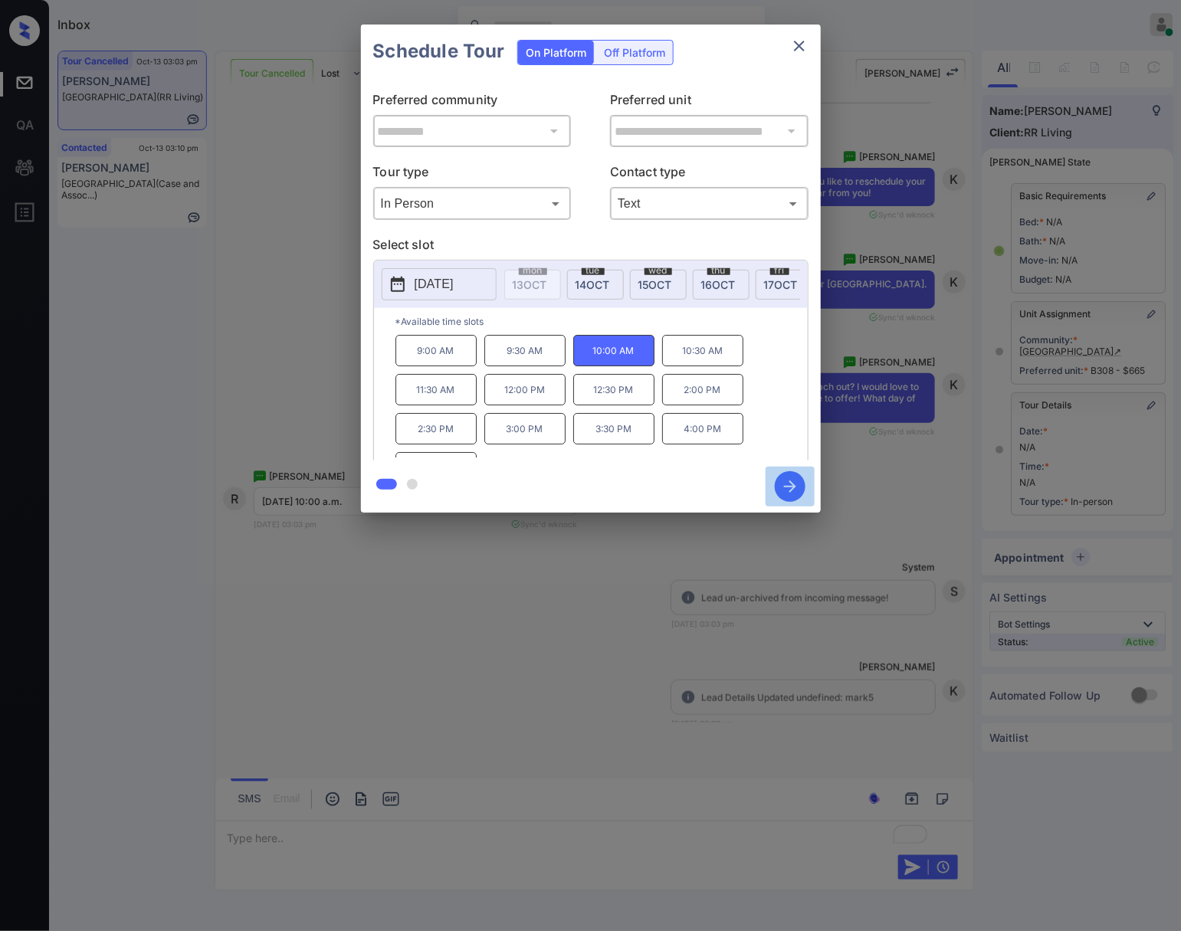
click at [790, 486] on icon "button" at bounding box center [790, 487] width 12 height 12
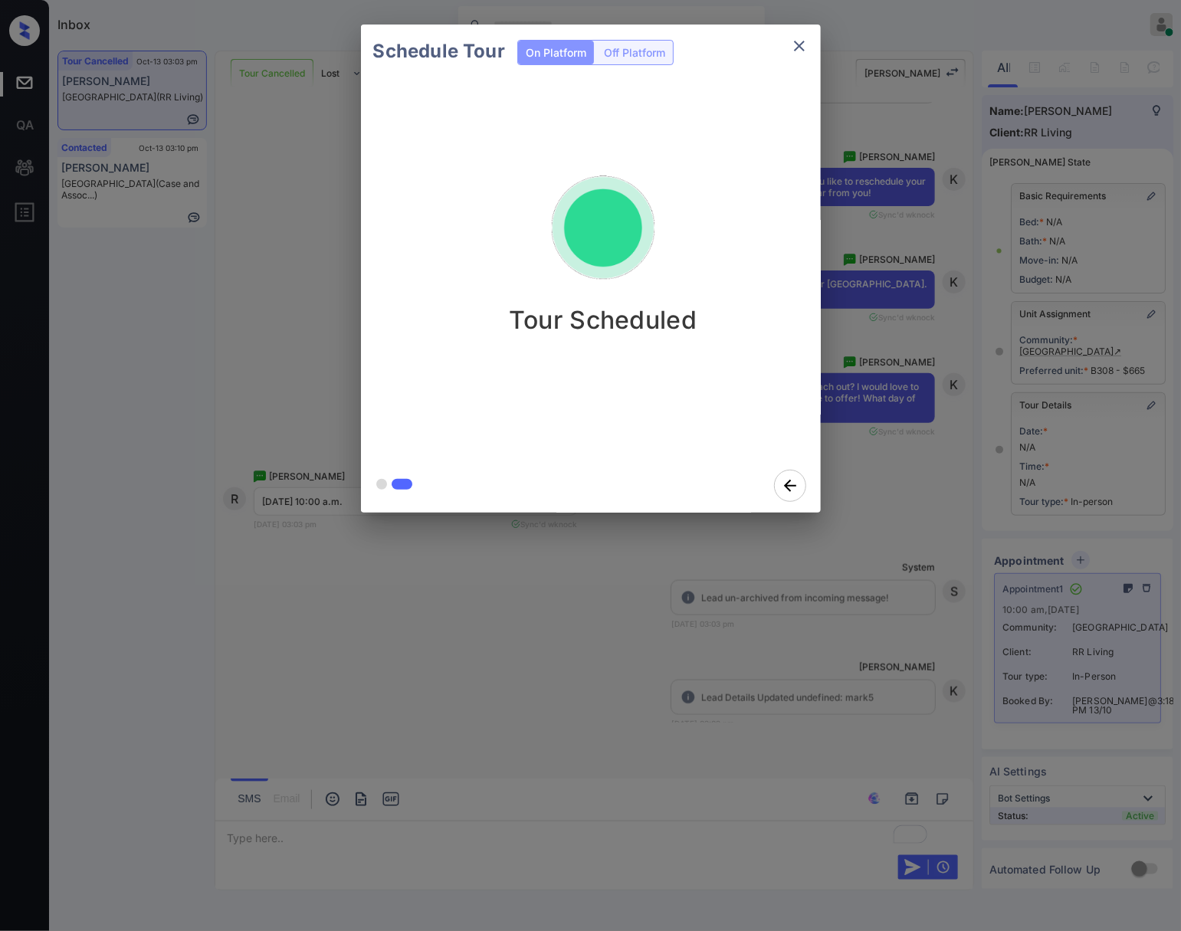
click at [917, 616] on div at bounding box center [590, 465] width 1181 height 931
